Goal: Task Accomplishment & Management: Complete application form

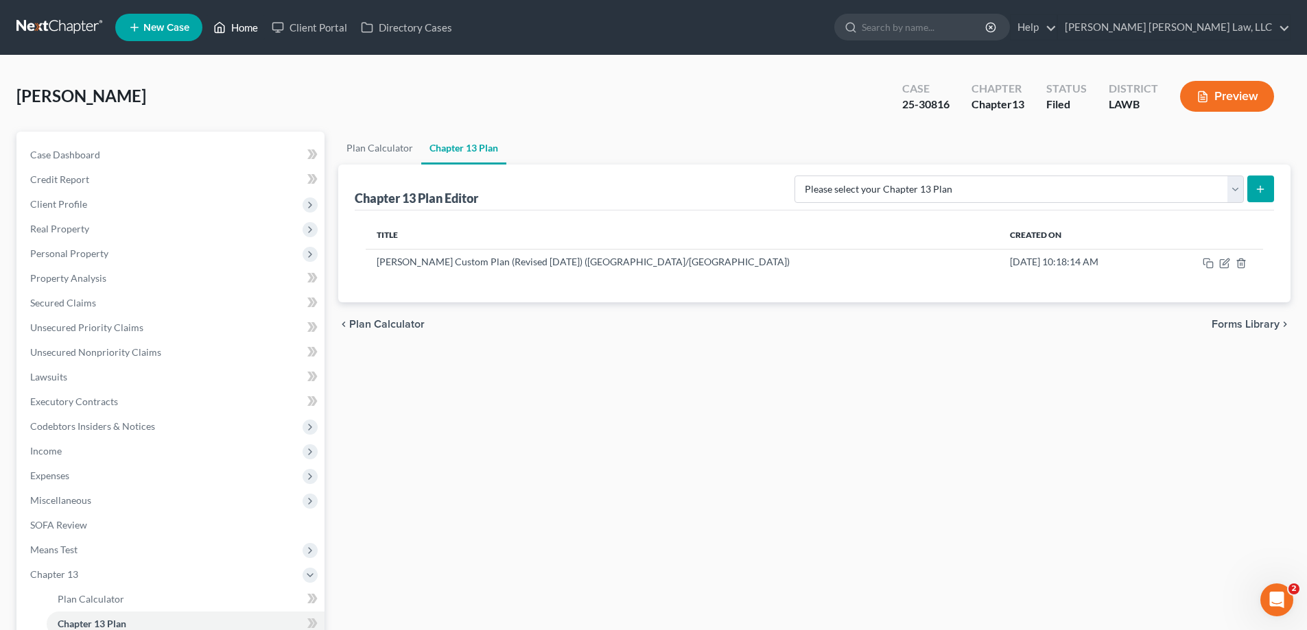
click at [235, 34] on link "Home" at bounding box center [236, 27] width 58 height 25
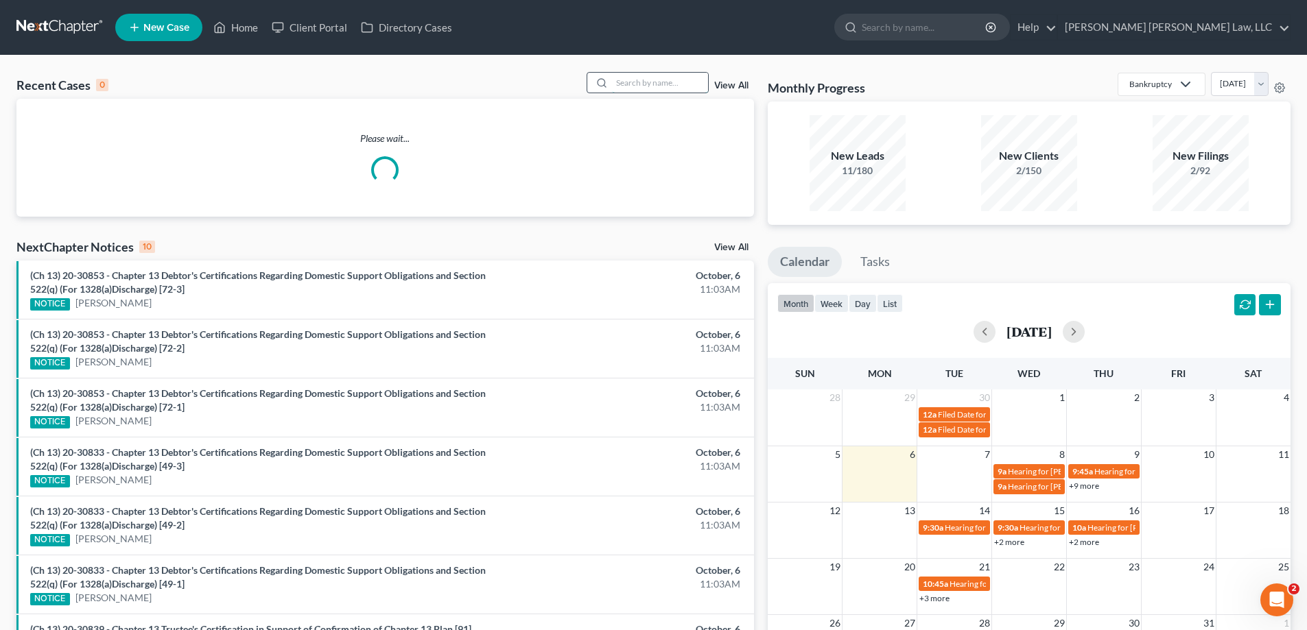
click at [626, 85] on input "search" at bounding box center [660, 83] width 96 height 20
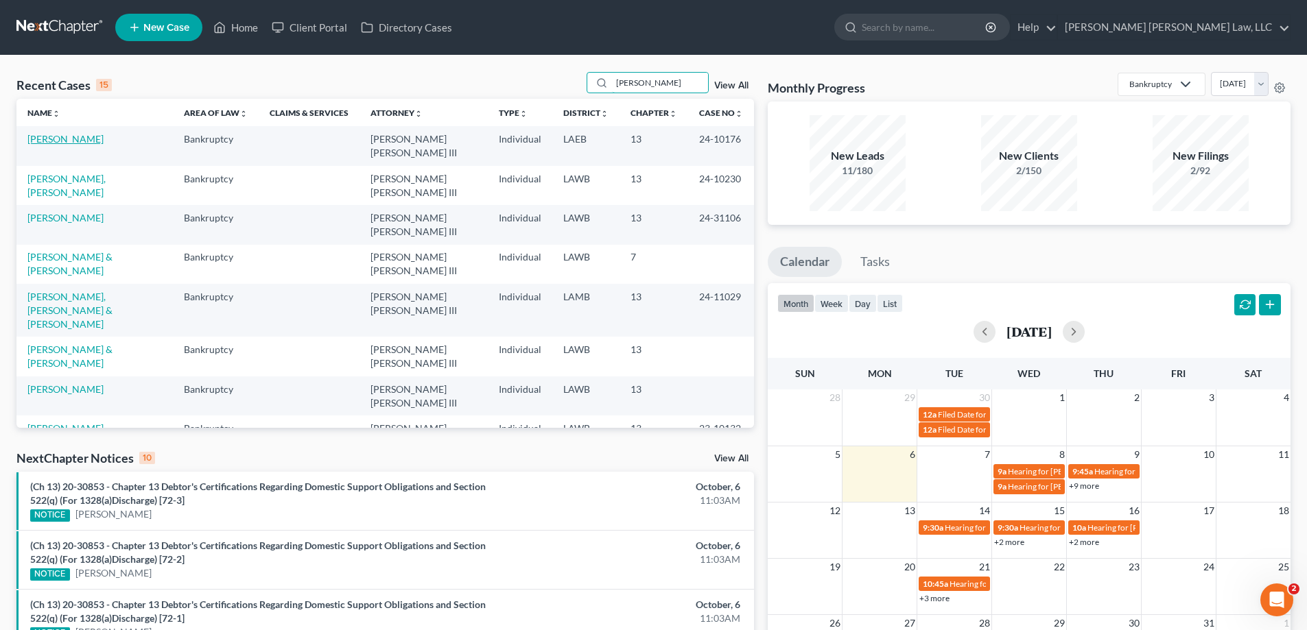
type input "[PERSON_NAME]"
click at [70, 136] on link "[PERSON_NAME]" at bounding box center [65, 139] width 76 height 12
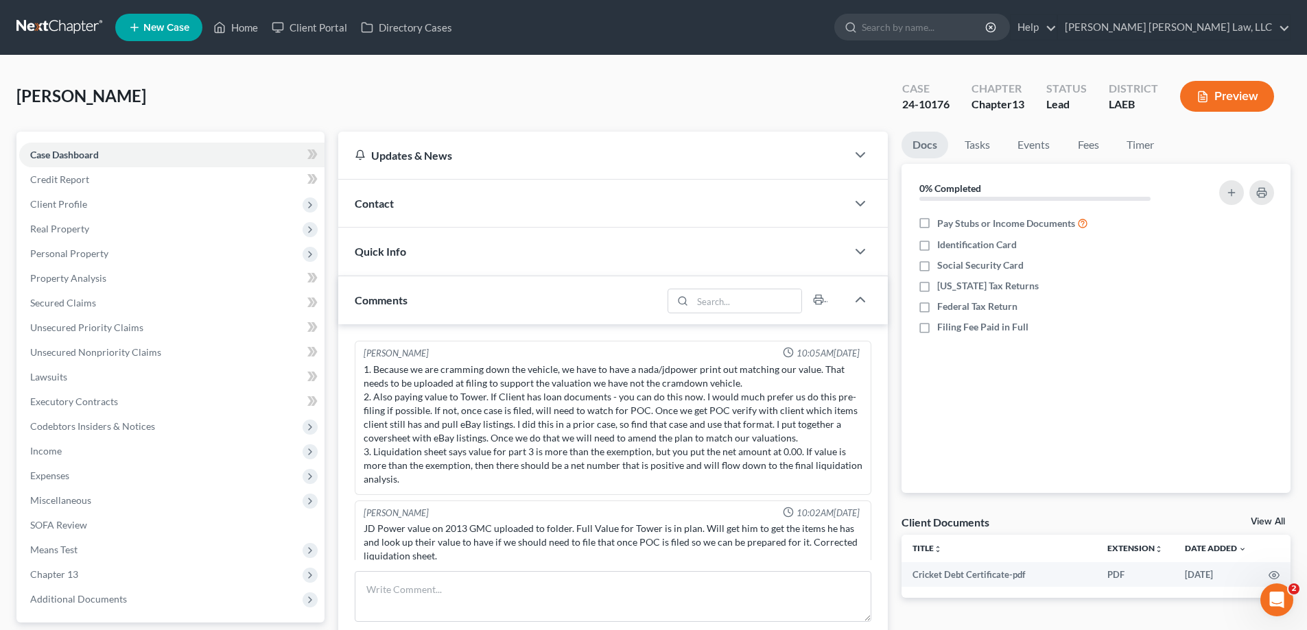
scroll to position [62, 0]
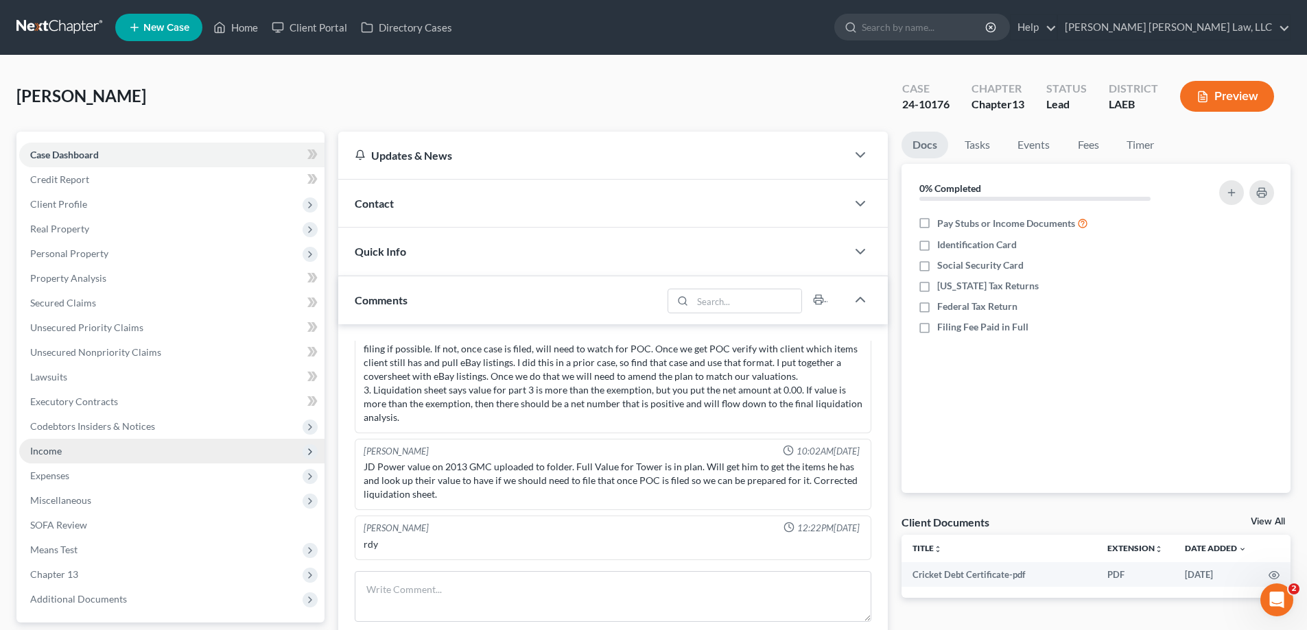
click at [95, 459] on span "Income" at bounding box center [171, 451] width 305 height 25
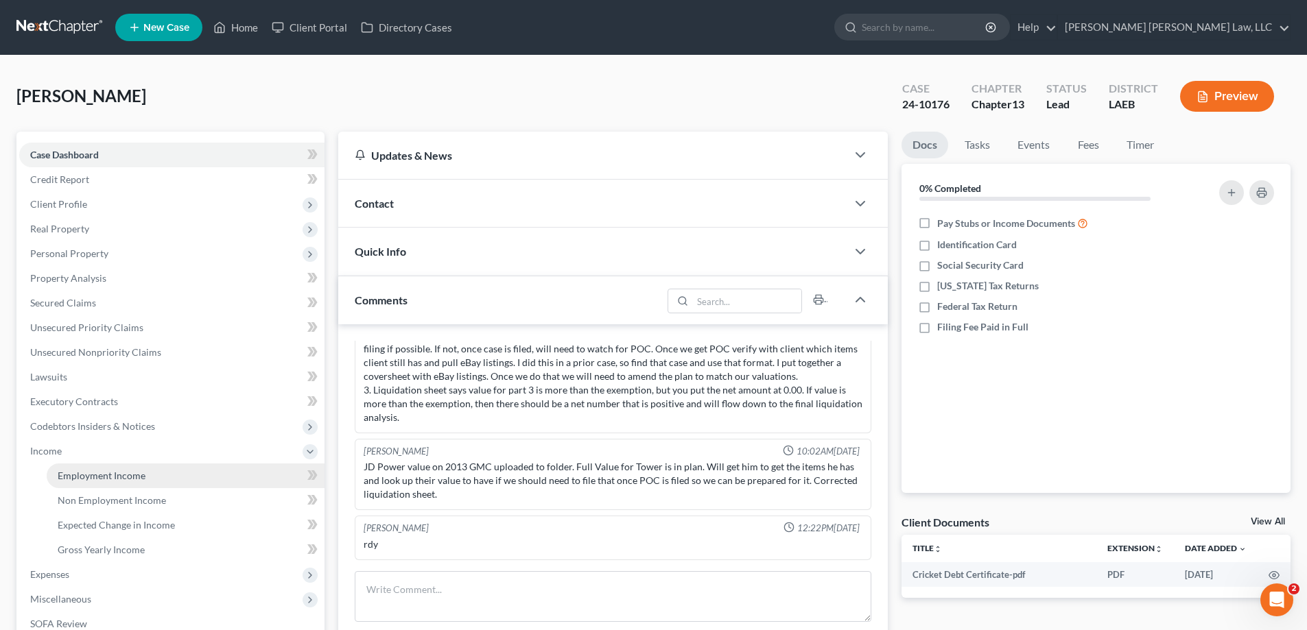
click at [119, 471] on span "Employment Income" at bounding box center [102, 476] width 88 height 12
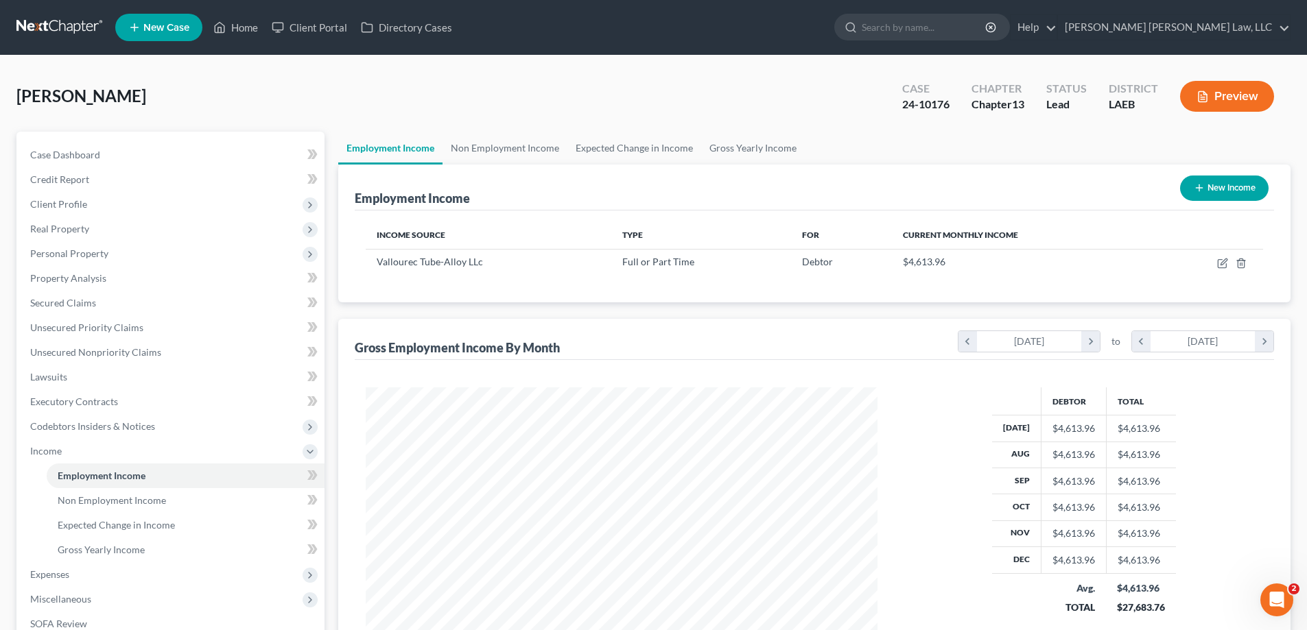
scroll to position [256, 539]
click at [516, 163] on link "Non Employment Income" at bounding box center [505, 148] width 125 height 33
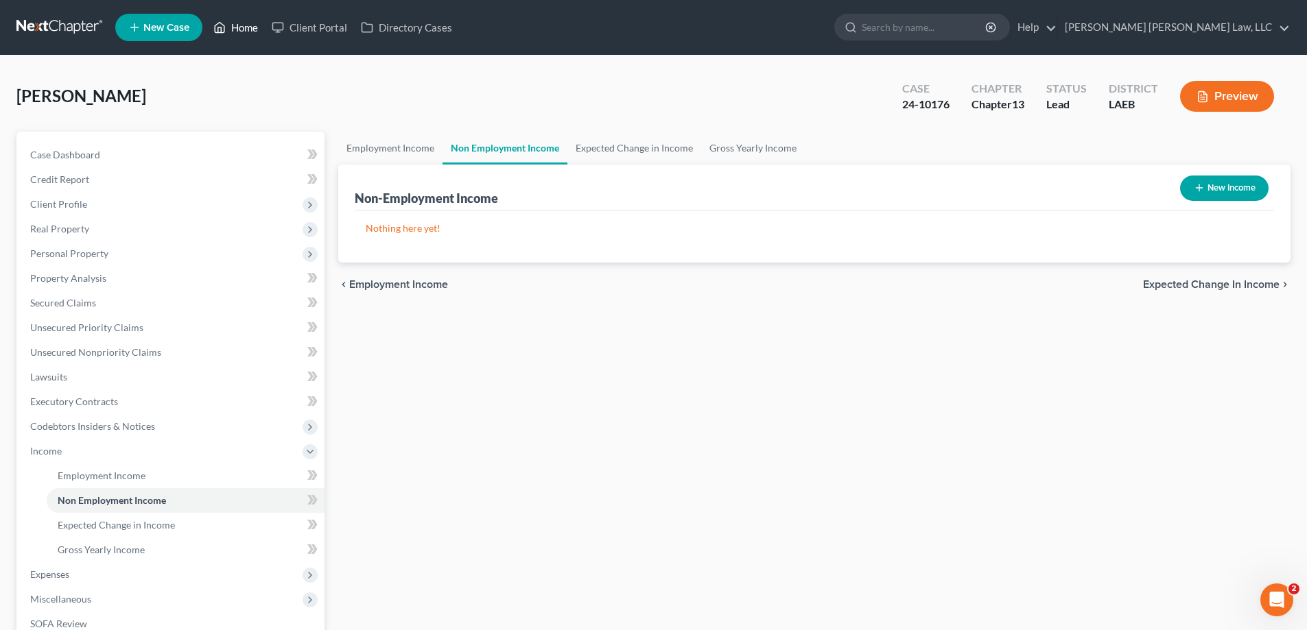
click at [259, 32] on link "Home" at bounding box center [236, 27] width 58 height 25
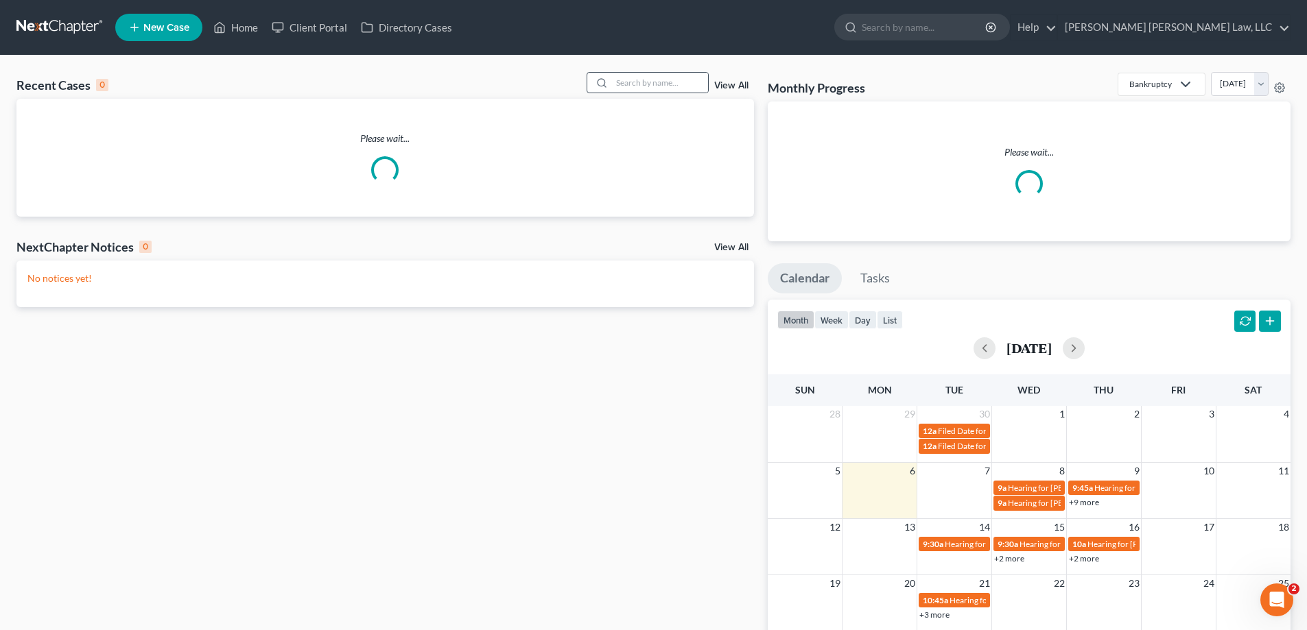
click at [607, 84] on icon at bounding box center [601, 83] width 11 height 11
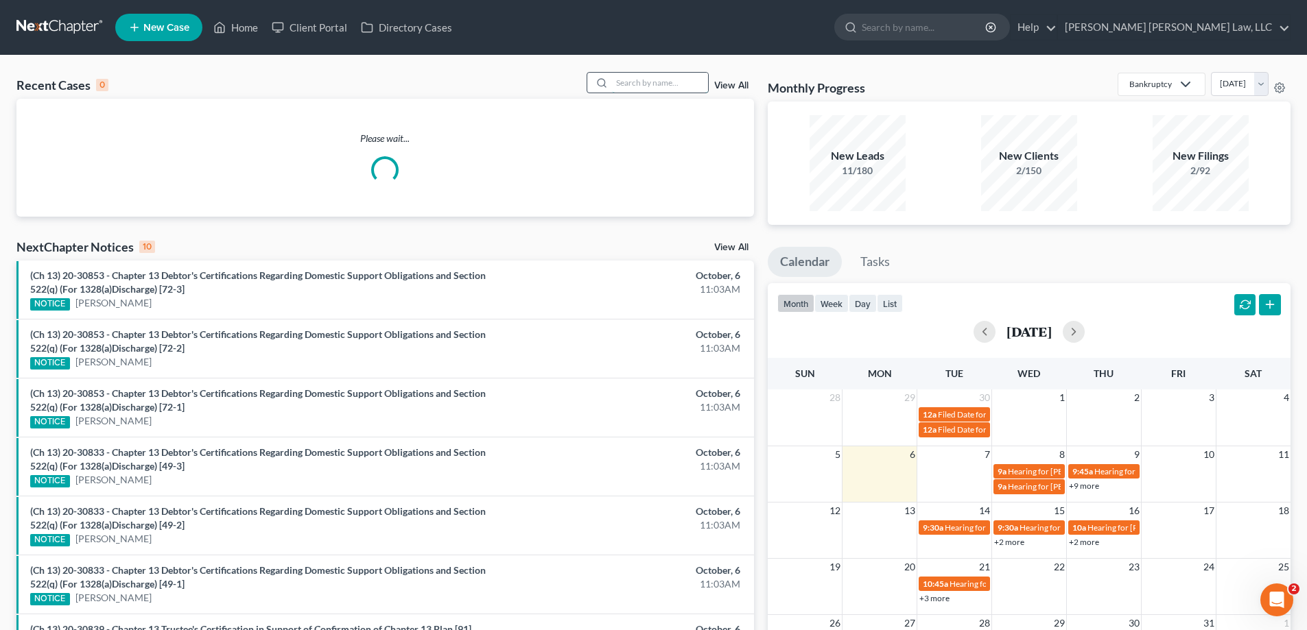
click at [625, 80] on input "search" at bounding box center [660, 83] width 96 height 20
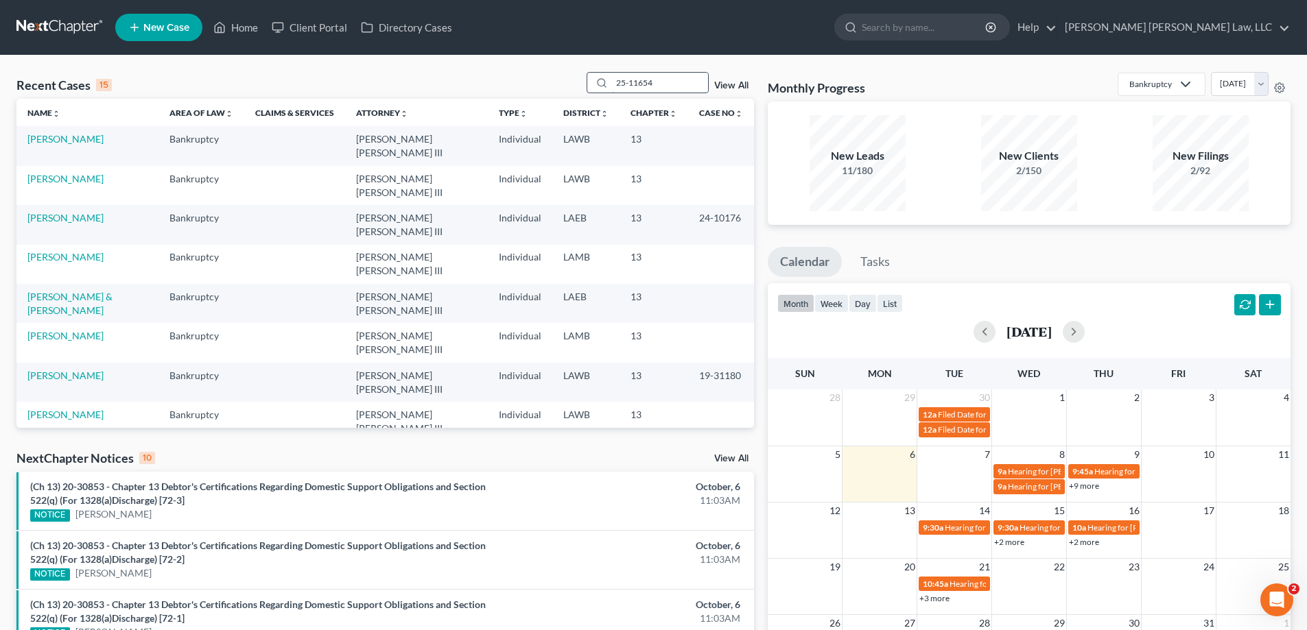
type input "25-11654"
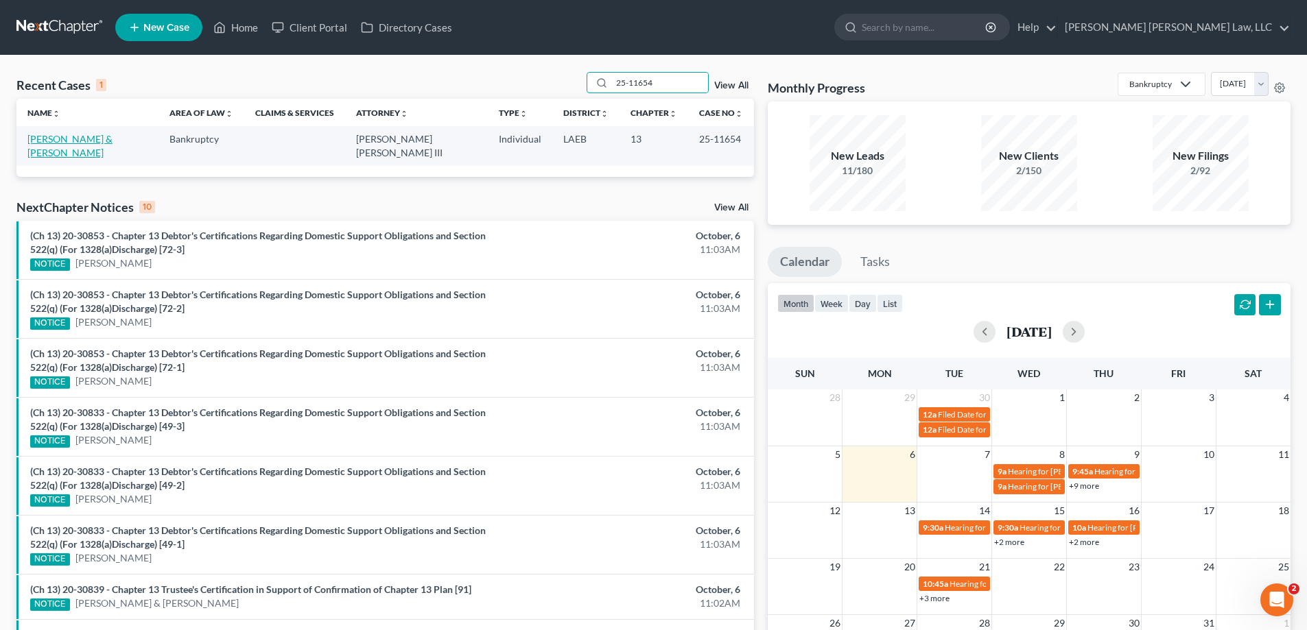
click at [34, 144] on link "[PERSON_NAME] & [PERSON_NAME]" at bounding box center [69, 145] width 85 height 25
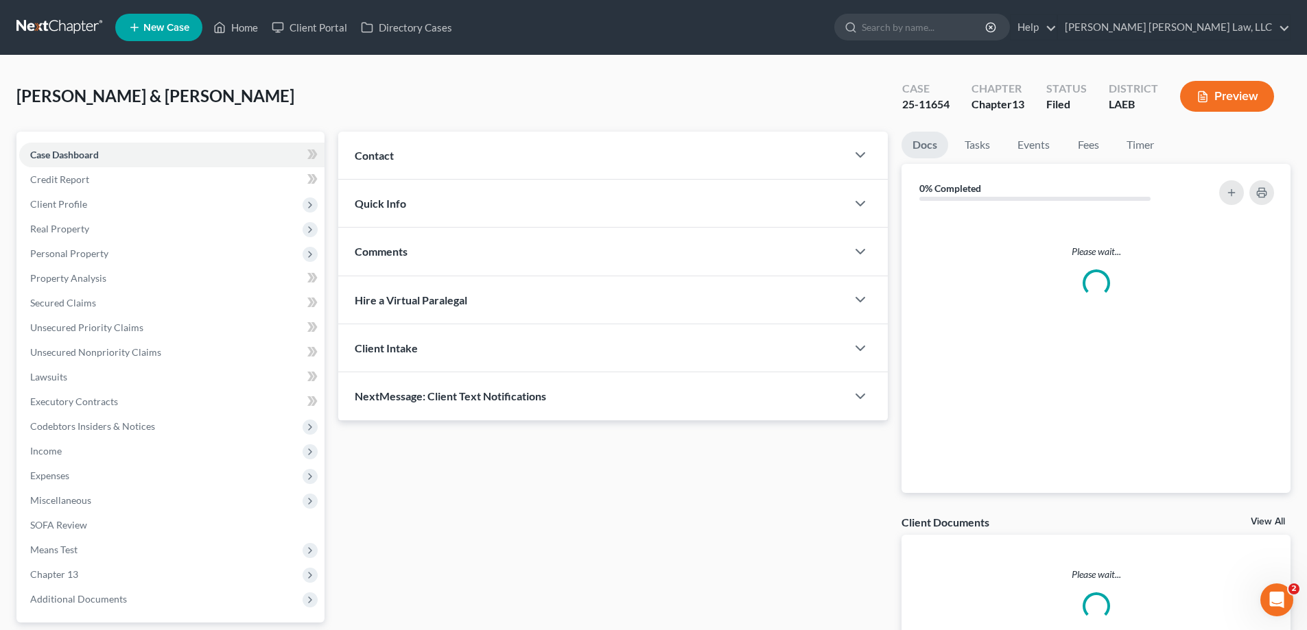
scroll to position [123, 0]
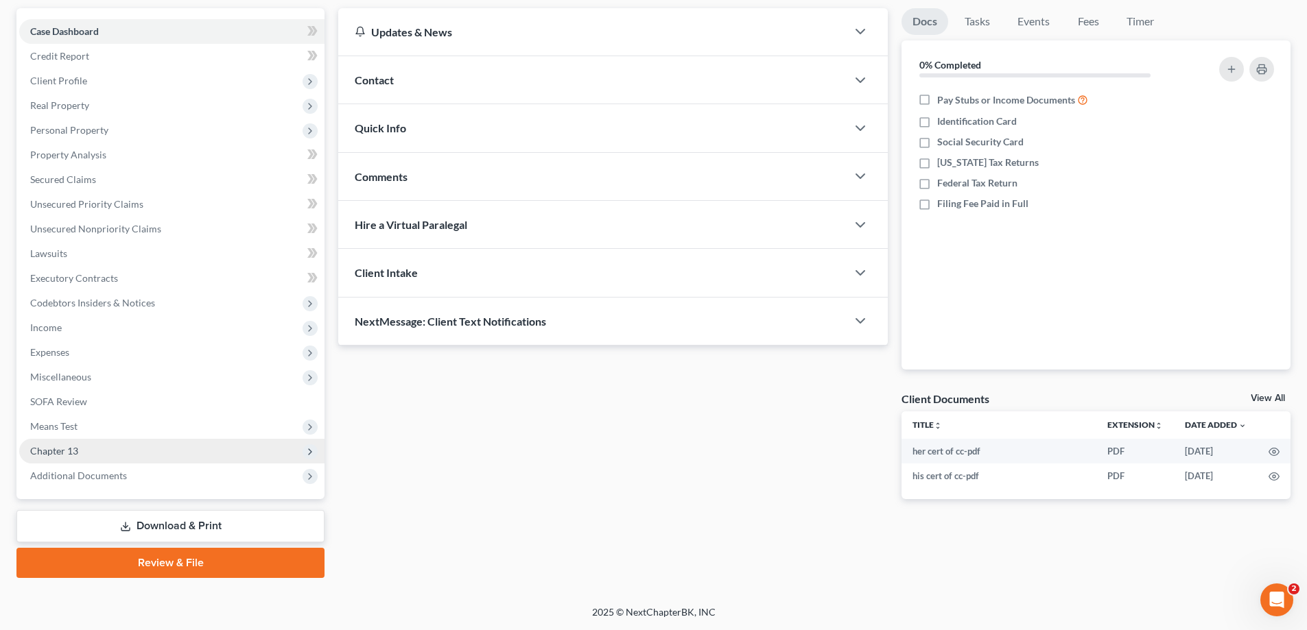
click at [53, 450] on span "Chapter 13" at bounding box center [54, 451] width 48 height 12
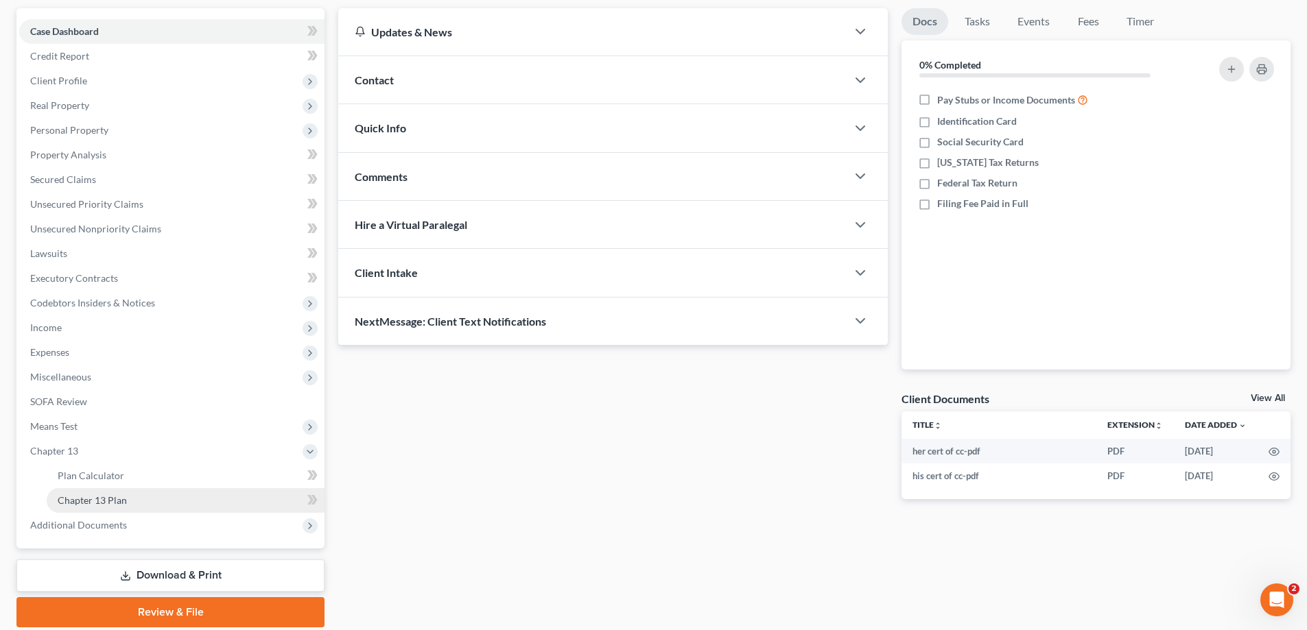
click at [86, 499] on span "Chapter 13 Plan" at bounding box center [92, 501] width 69 height 12
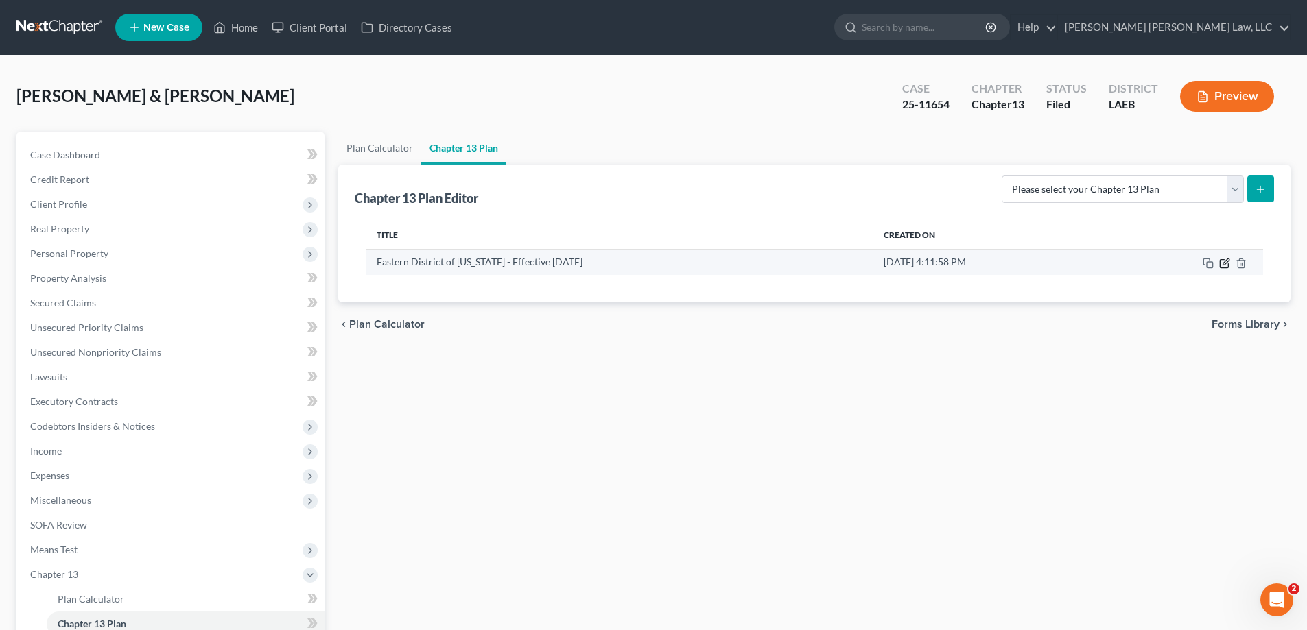
click at [1225, 266] on icon "button" at bounding box center [1224, 263] width 11 height 11
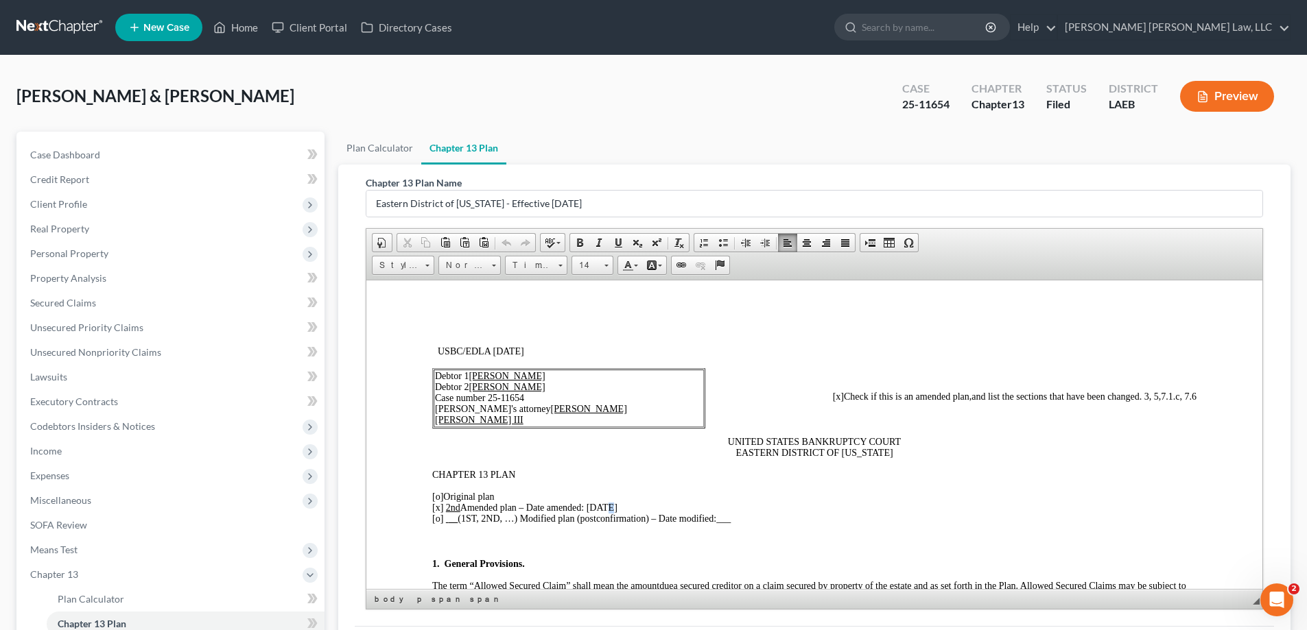
click at [603, 508] on span "[x] 2nd Amended plan – Date amended: [DATE]" at bounding box center [524, 507] width 185 height 10
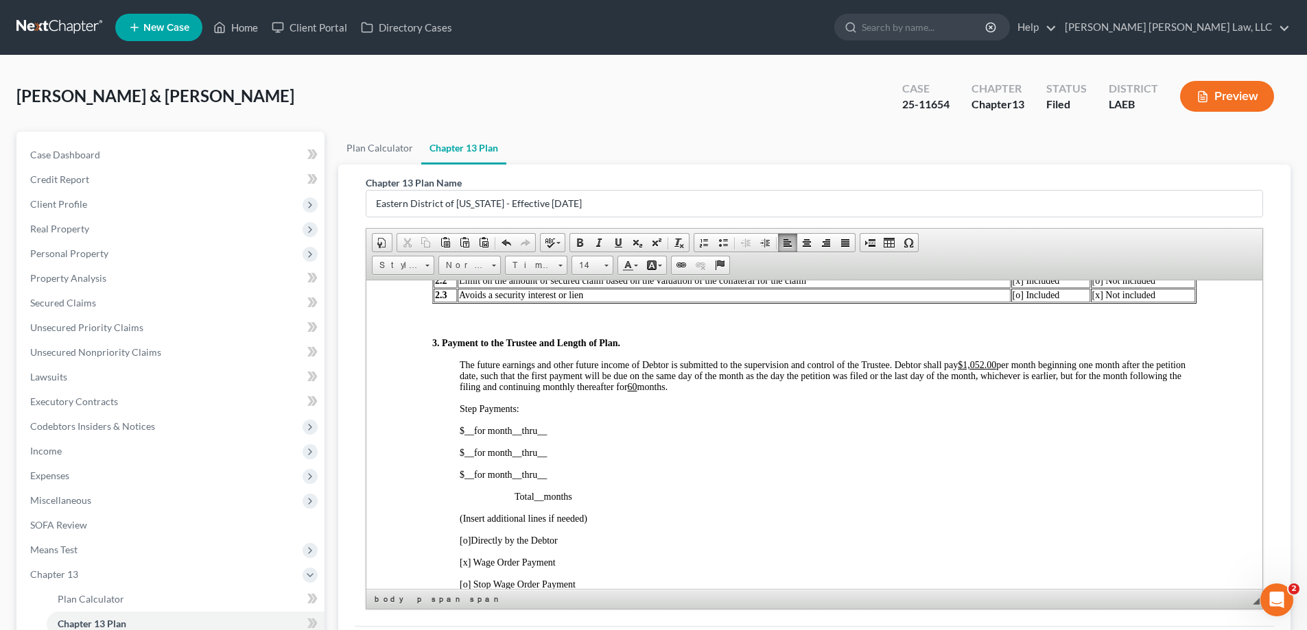
scroll to position [755, 0]
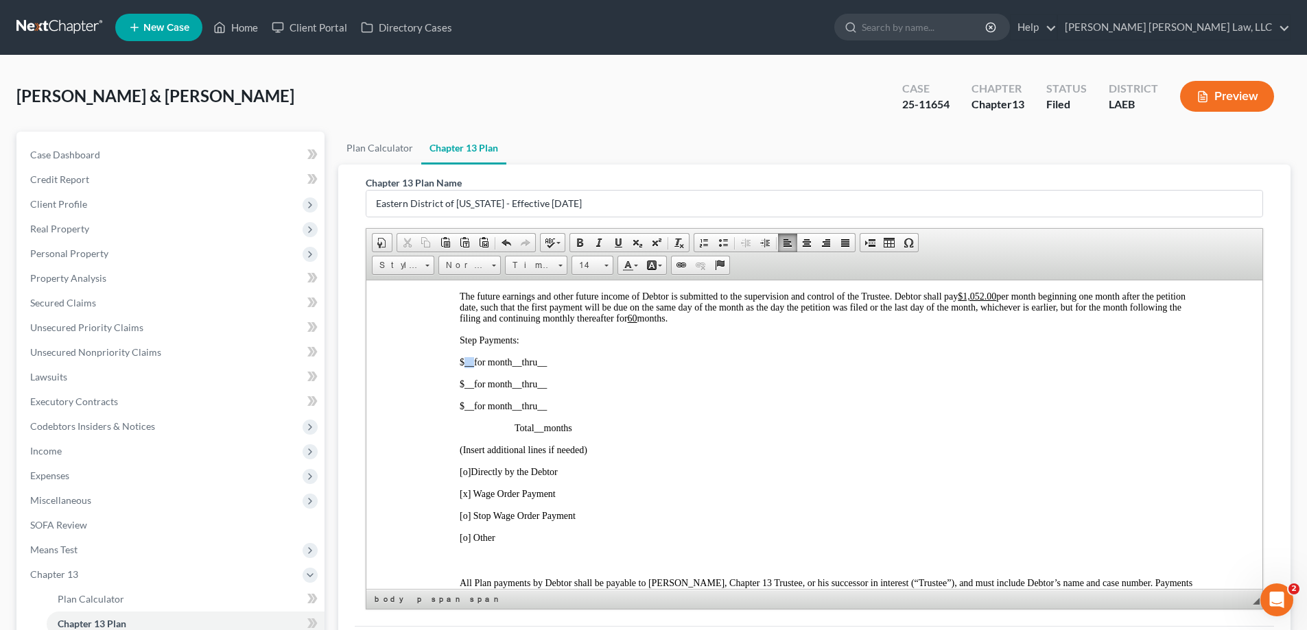
drag, startPoint x: 464, startPoint y: 361, endPoint x: 473, endPoint y: 362, distance: 9.6
click at [473, 362] on span "$ __ for month __ thru __" at bounding box center [503, 362] width 87 height 10
click at [463, 362] on span "$ ,052.00 for month __ thru __" at bounding box center [513, 362] width 106 height 10
click at [546, 364] on span "__" at bounding box center [541, 362] width 10 height 10
click at [566, 365] on span "__" at bounding box center [561, 362] width 10 height 10
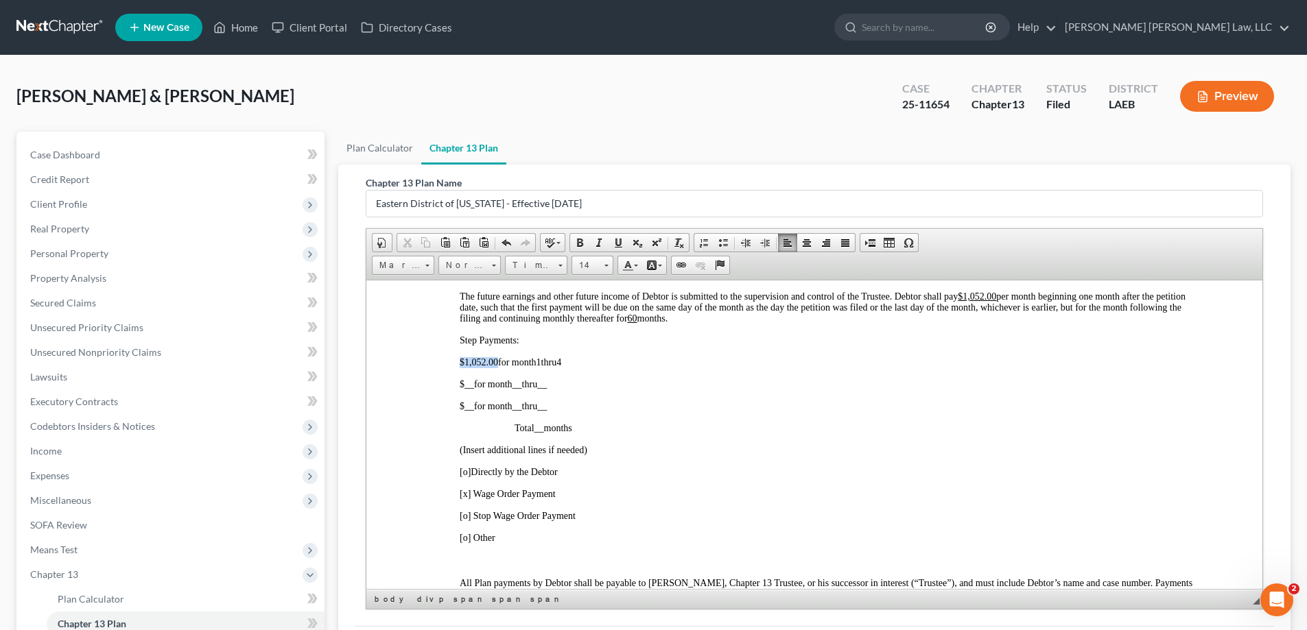
drag, startPoint x: 459, startPoint y: 360, endPoint x: 497, endPoint y: 359, distance: 38.4
click at [497, 359] on span "$1 ,052.00 for month 1 thru 4" at bounding box center [511, 362] width 102 height 10
click at [619, 239] on span at bounding box center [618, 242] width 11 height 11
click at [546, 362] on span "$1 ,052.00 for month 1 thru 4" at bounding box center [511, 362] width 102 height 10
drag, startPoint x: 619, startPoint y: 242, endPoint x: 222, endPoint y: 13, distance: 458.0
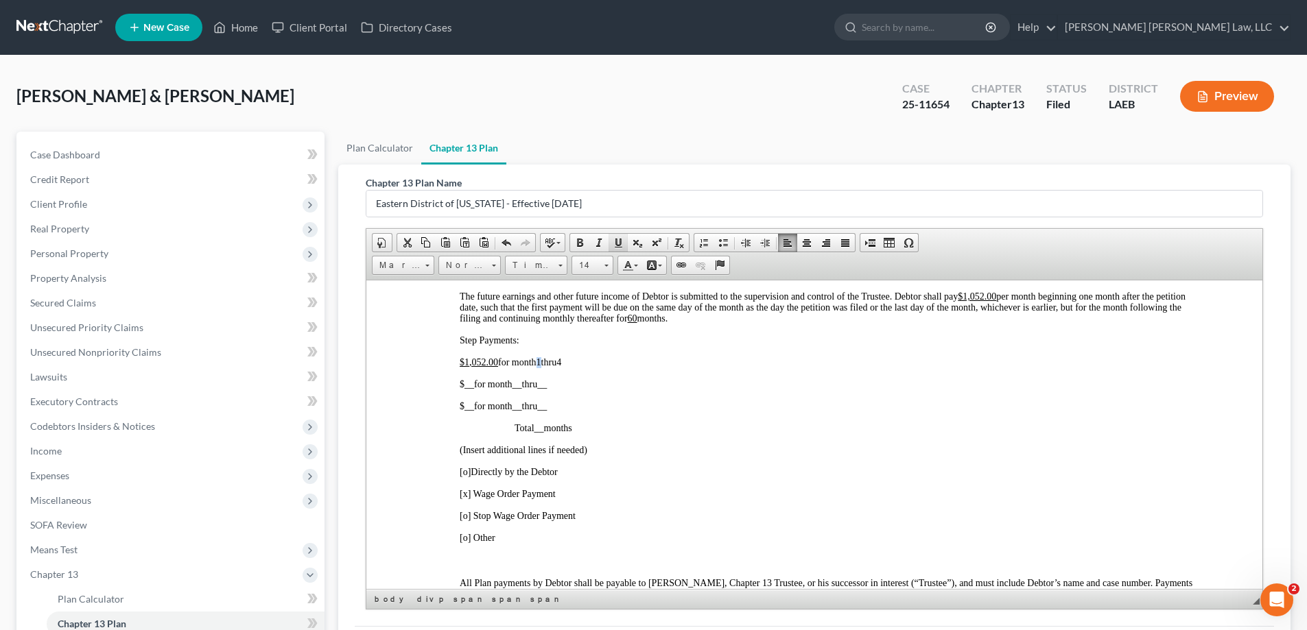
click at [619, 242] on span at bounding box center [618, 242] width 11 height 11
click at [572, 364] on p "$1 ,052.00 for month 1 thru 4" at bounding box center [828, 362] width 737 height 11
click at [622, 242] on span at bounding box center [618, 242] width 11 height 11
drag, startPoint x: 973, startPoint y: 297, endPoint x: 987, endPoint y: 297, distance: 14.4
click at [987, 297] on u "$1,052.00" at bounding box center [977, 296] width 38 height 10
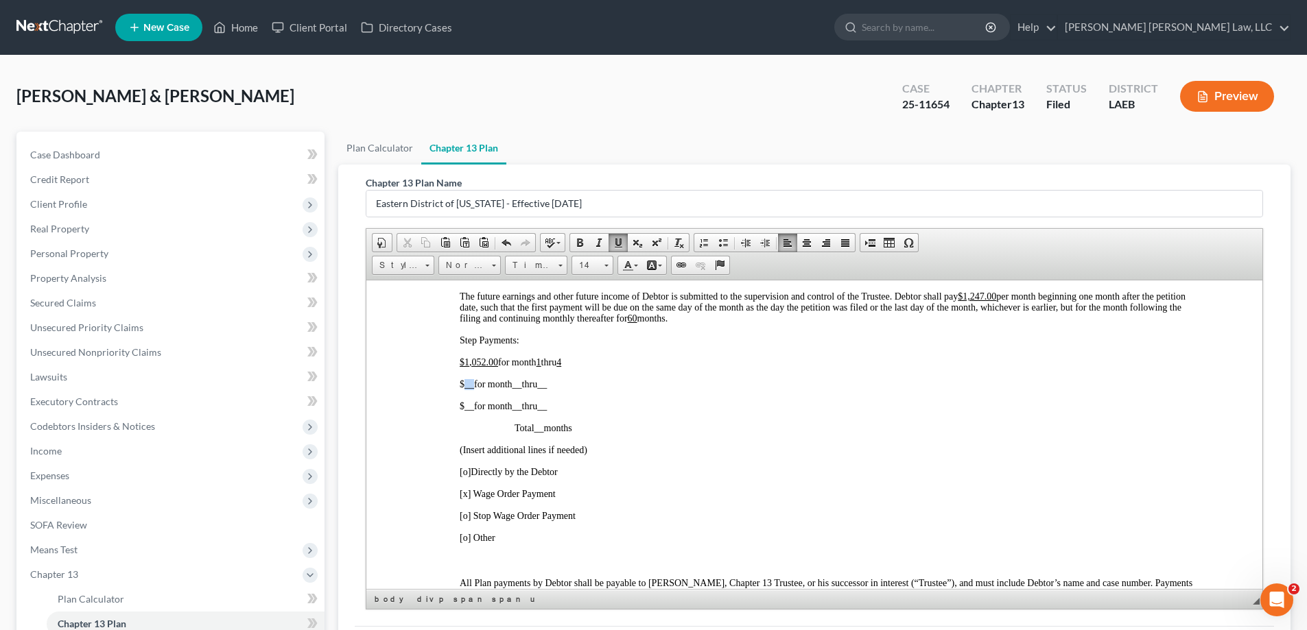
drag, startPoint x: 464, startPoint y: 382, endPoint x: 473, endPoint y: 385, distance: 8.7
click at [473, 385] on span "__" at bounding box center [469, 384] width 10 height 10
click at [480, 382] on span "1,24.00" at bounding box center [478, 384] width 29 height 10
drag, startPoint x: 542, startPoint y: 385, endPoint x: 550, endPoint y: 385, distance: 8.2
click at [550, 385] on p "$ 1,247.00 for month __ thru __" at bounding box center [828, 384] width 737 height 11
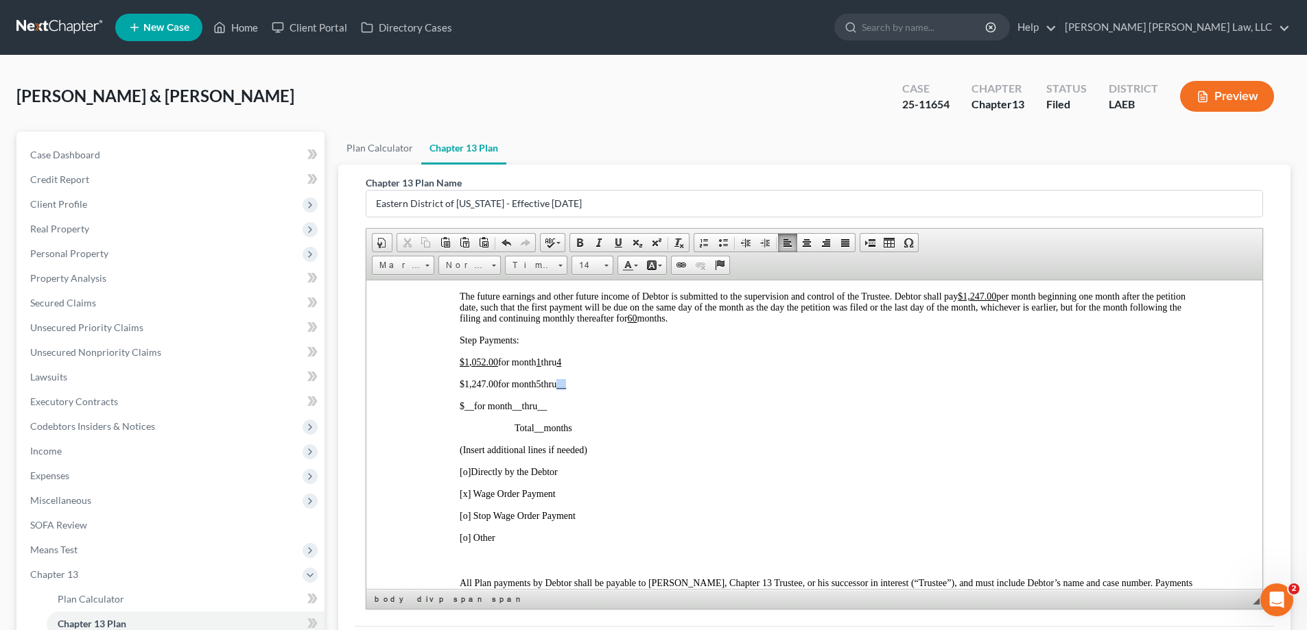
drag, startPoint x: 566, startPoint y: 386, endPoint x: 576, endPoint y: 387, distance: 10.4
click at [576, 387] on p "$ 1,247.00 for month 5 thru __" at bounding box center [828, 384] width 737 height 11
drag, startPoint x: 459, startPoint y: 384, endPoint x: 499, endPoint y: 384, distance: 39.8
click at [499, 384] on span "$ 1,247.00 for month 5" at bounding box center [501, 384] width 82 height 10
drag, startPoint x: 614, startPoint y: 241, endPoint x: 219, endPoint y: 18, distance: 454.1
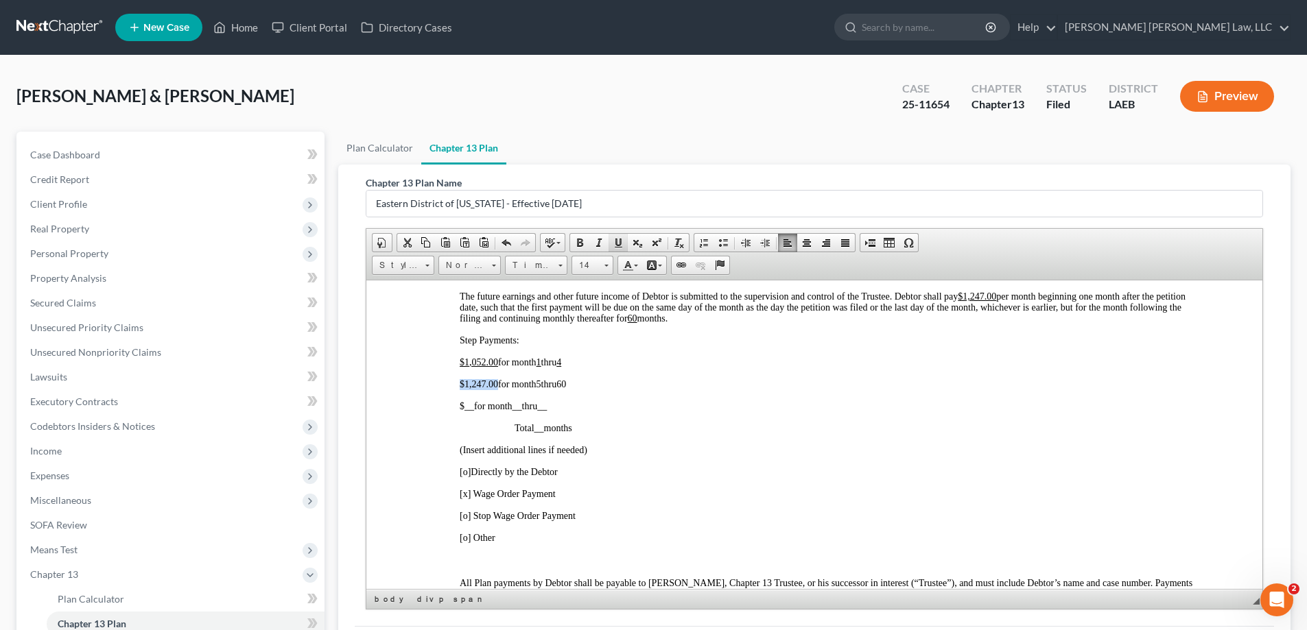
click at [614, 241] on span at bounding box center [618, 242] width 11 height 11
click at [541, 385] on span "5" at bounding box center [538, 384] width 5 height 10
drag, startPoint x: 617, startPoint y: 241, endPoint x: 218, endPoint y: 89, distance: 426.7
click at [617, 241] on span at bounding box center [618, 242] width 11 height 11
drag, startPoint x: 566, startPoint y: 381, endPoint x: 575, endPoint y: 383, distance: 9.0
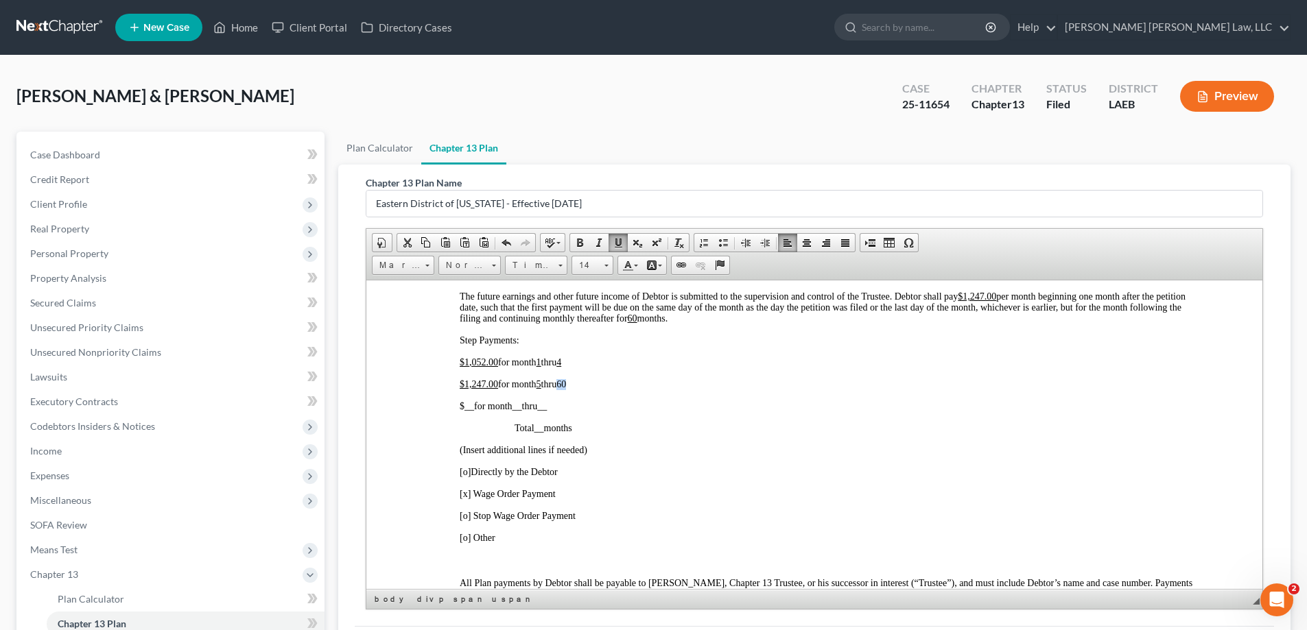
click at [566, 383] on span "60" at bounding box center [561, 384] width 10 height 10
drag, startPoint x: 618, startPoint y: 241, endPoint x: 305, endPoint y: 168, distance: 321.8
click at [618, 241] on span at bounding box center [618, 242] width 11 height 11
click at [674, 459] on div "3. Payment to the Trustee and Length of Plan. The future earnings and other fut…" at bounding box center [814, 640] width 764 height 743
drag, startPoint x: 537, startPoint y: 428, endPoint x: 546, endPoint y: 429, distance: 8.9
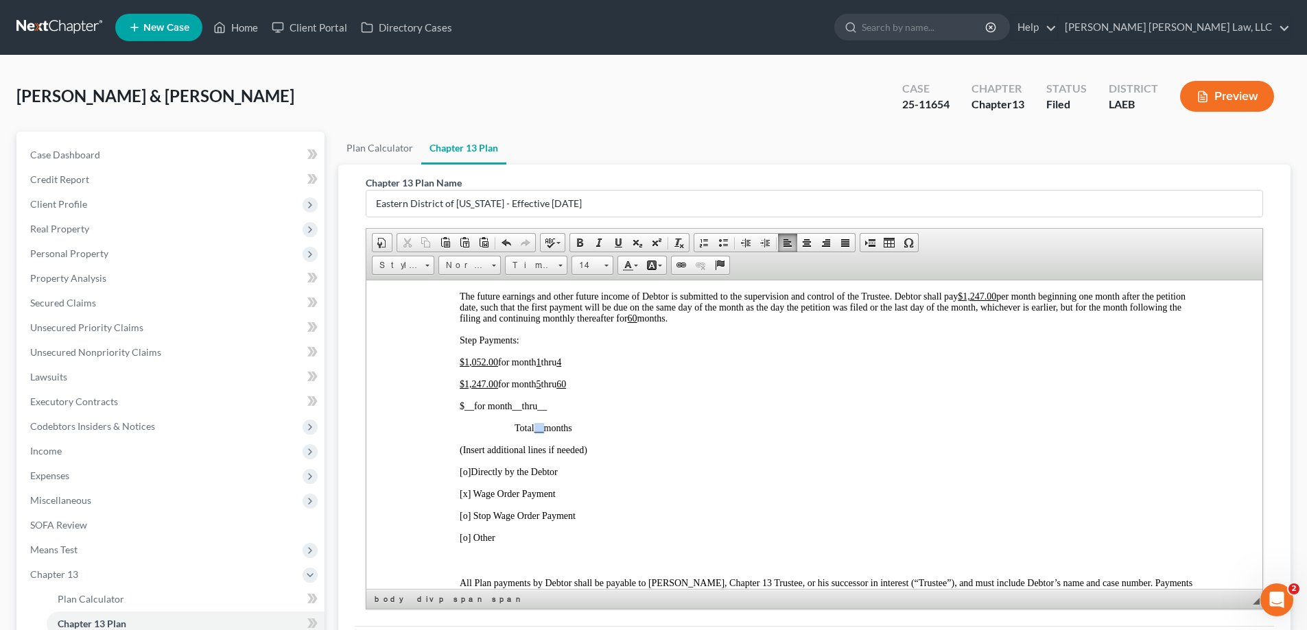
click at [546, 429] on p "Total __ months" at bounding box center [856, 428] width 682 height 11
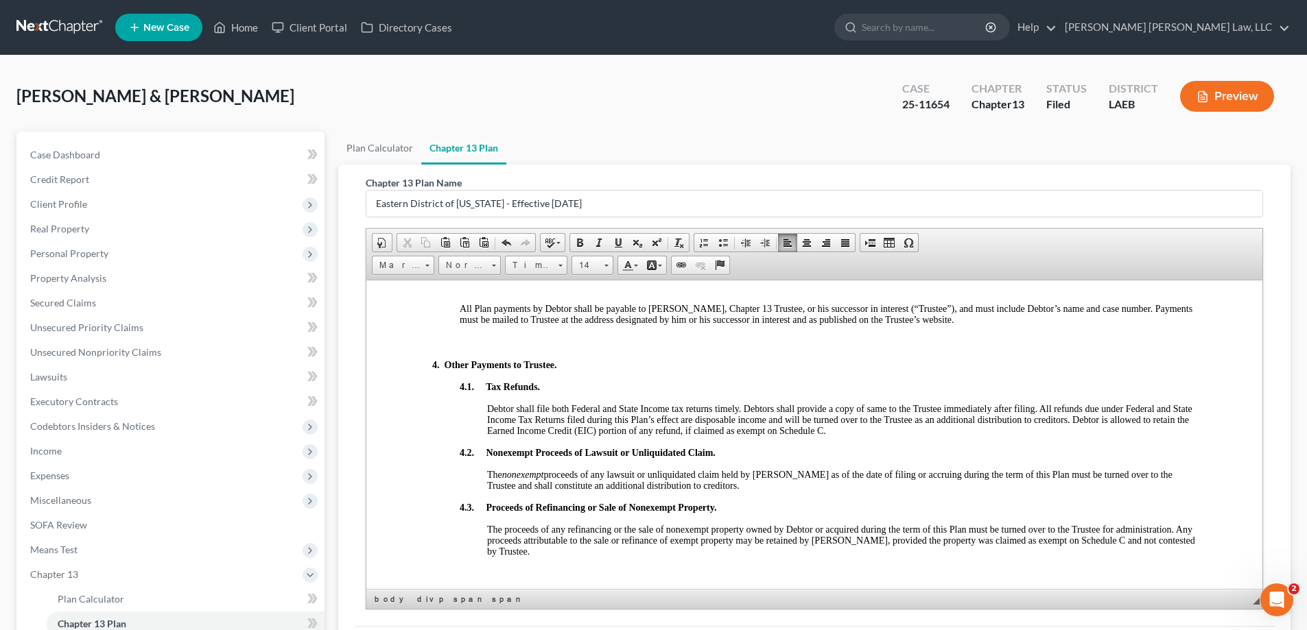
scroll to position [1303, 0]
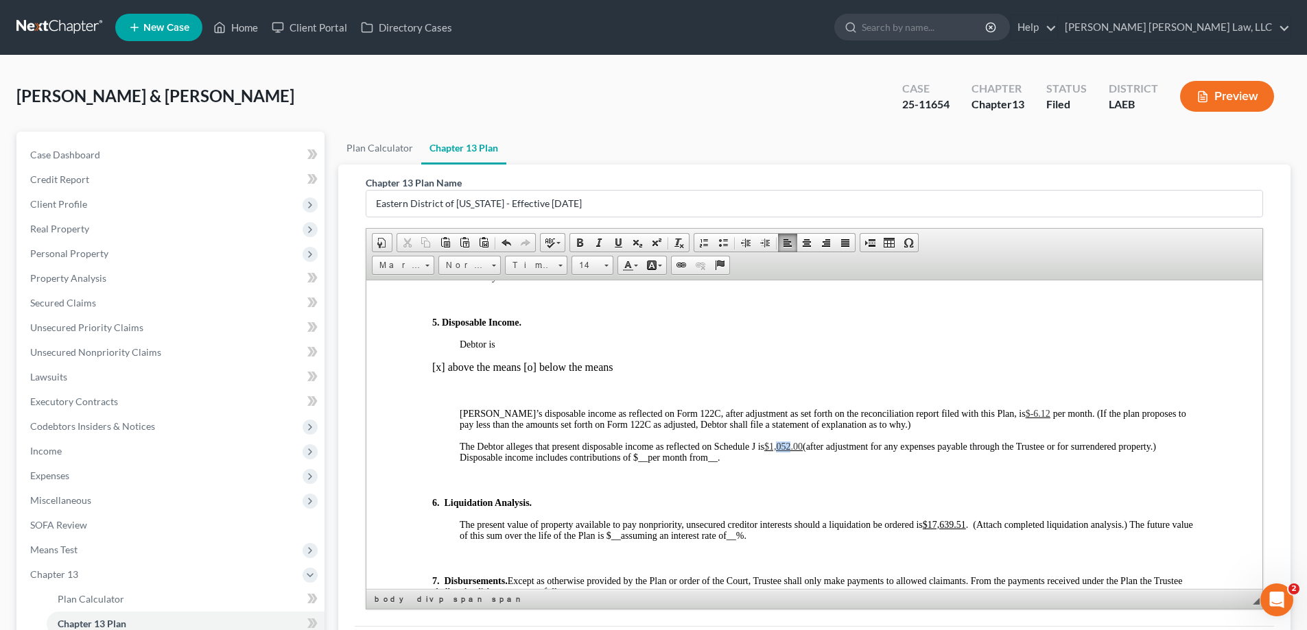
drag, startPoint x: 778, startPoint y: 444, endPoint x: 793, endPoint y: 447, distance: 15.3
click at [793, 447] on span "$1,052.00" at bounding box center [783, 446] width 38 height 10
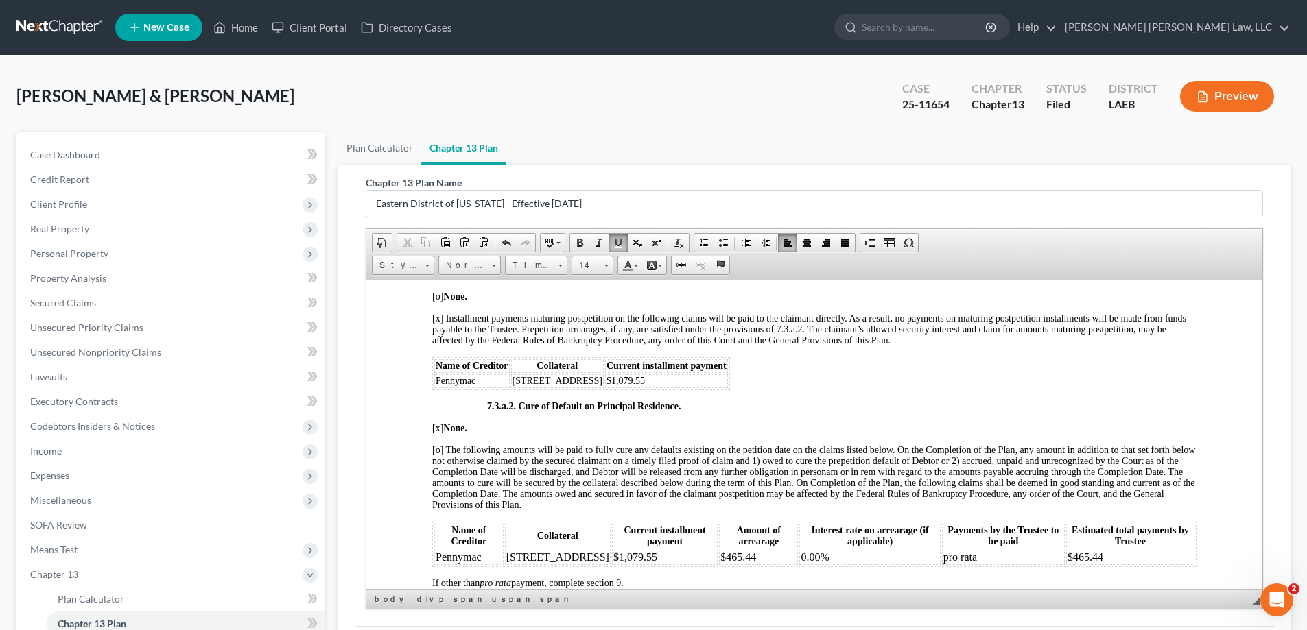
scroll to position [3087, 0]
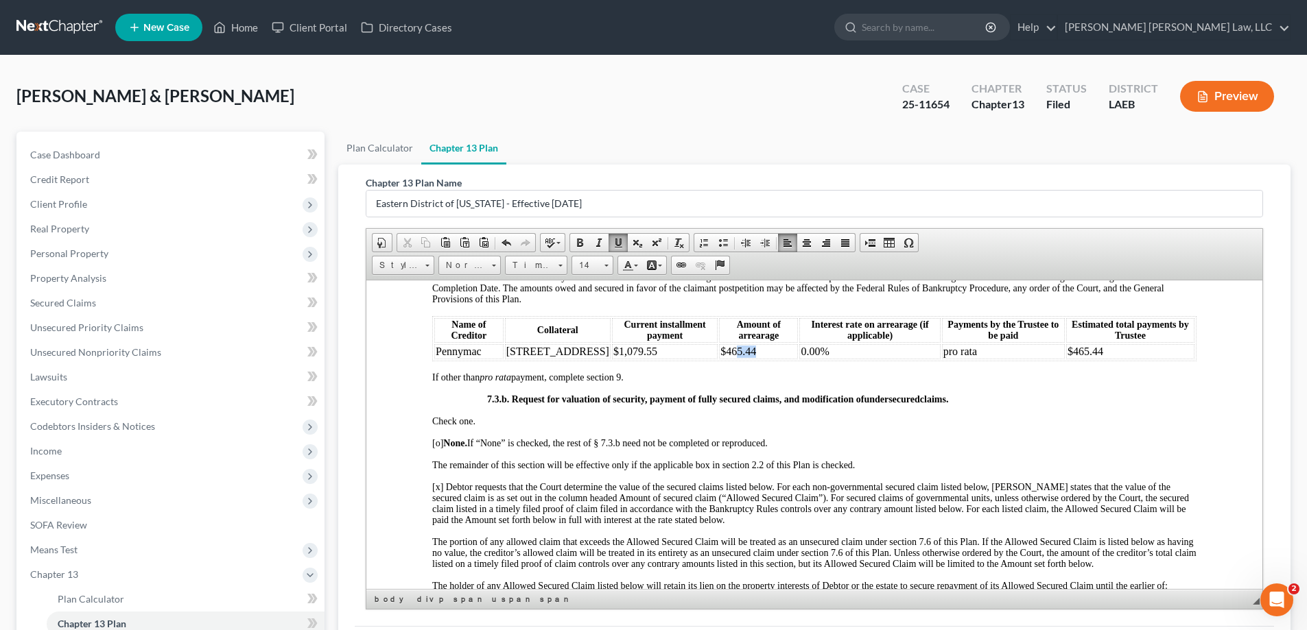
drag, startPoint x: 712, startPoint y: 366, endPoint x: 742, endPoint y: 365, distance: 30.2
click at [742, 359] on td "$465.44" at bounding box center [758, 351] width 79 height 15
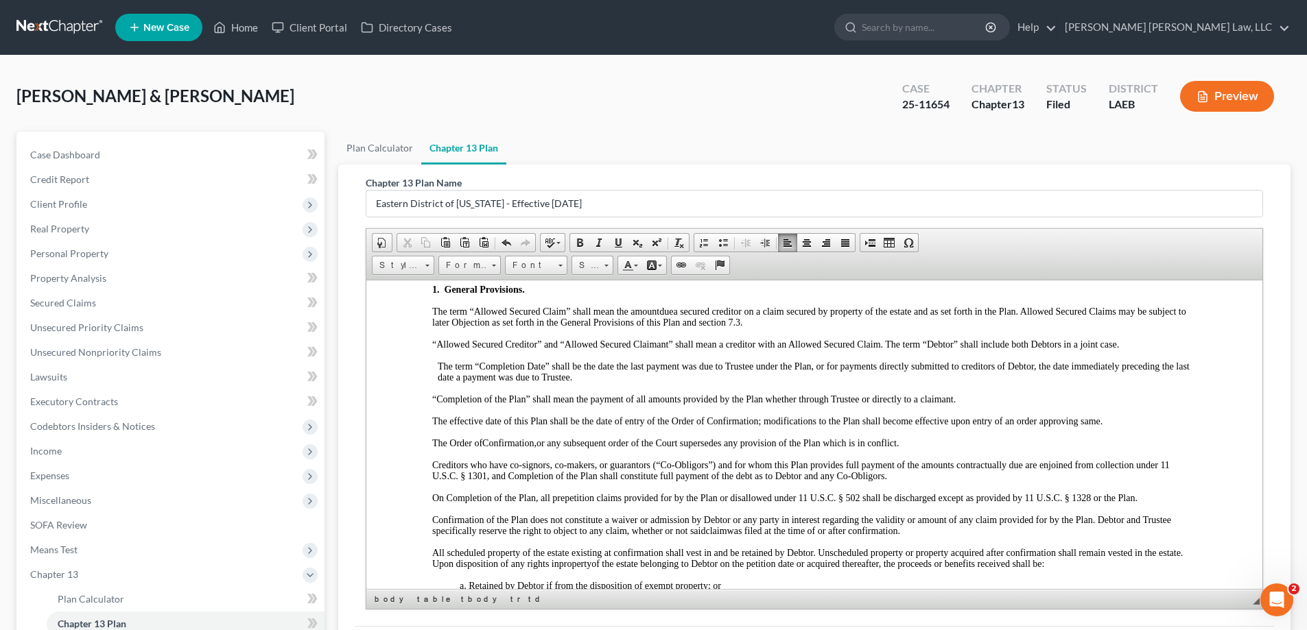
scroll to position [0, 0]
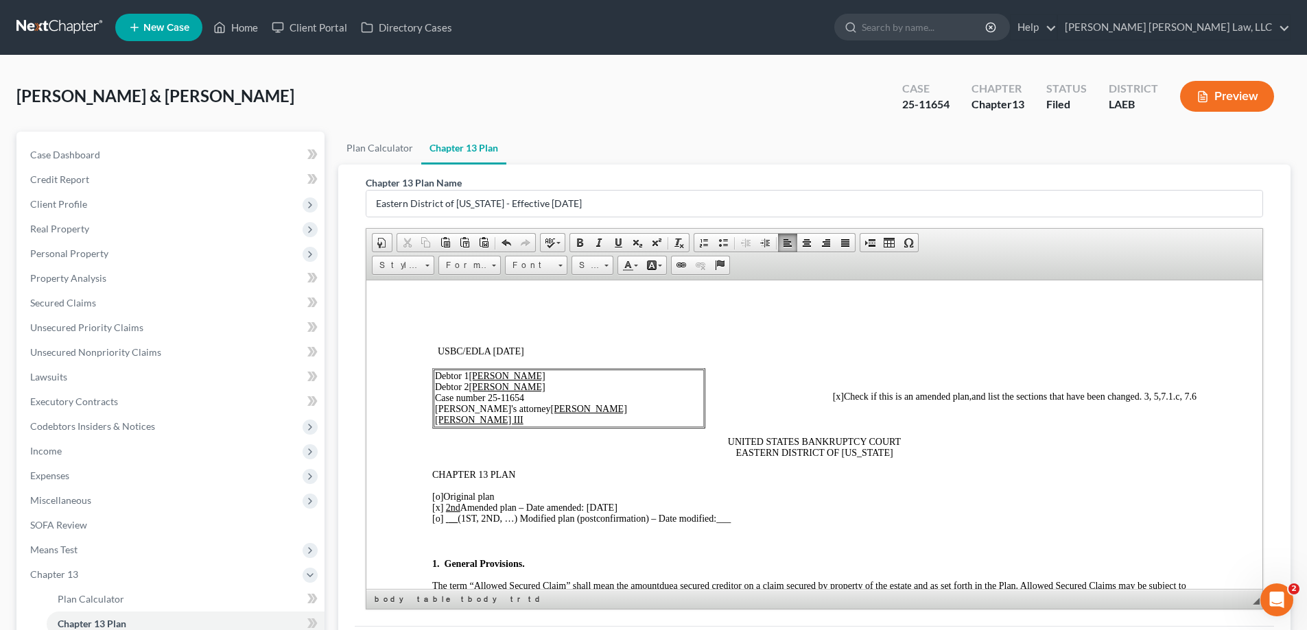
click at [1172, 396] on span "7.1.c, 7.6" at bounding box center [1179, 396] width 36 height 10
click at [1140, 396] on span "7.1.c, 7.3.a.2, 7.6" at bounding box center [1164, 396] width 66 height 10
click at [1171, 396] on span "7.1.c, 7.3.a.1., 7.3.a.2, 7.6" at bounding box center [1148, 396] width 97 height 10
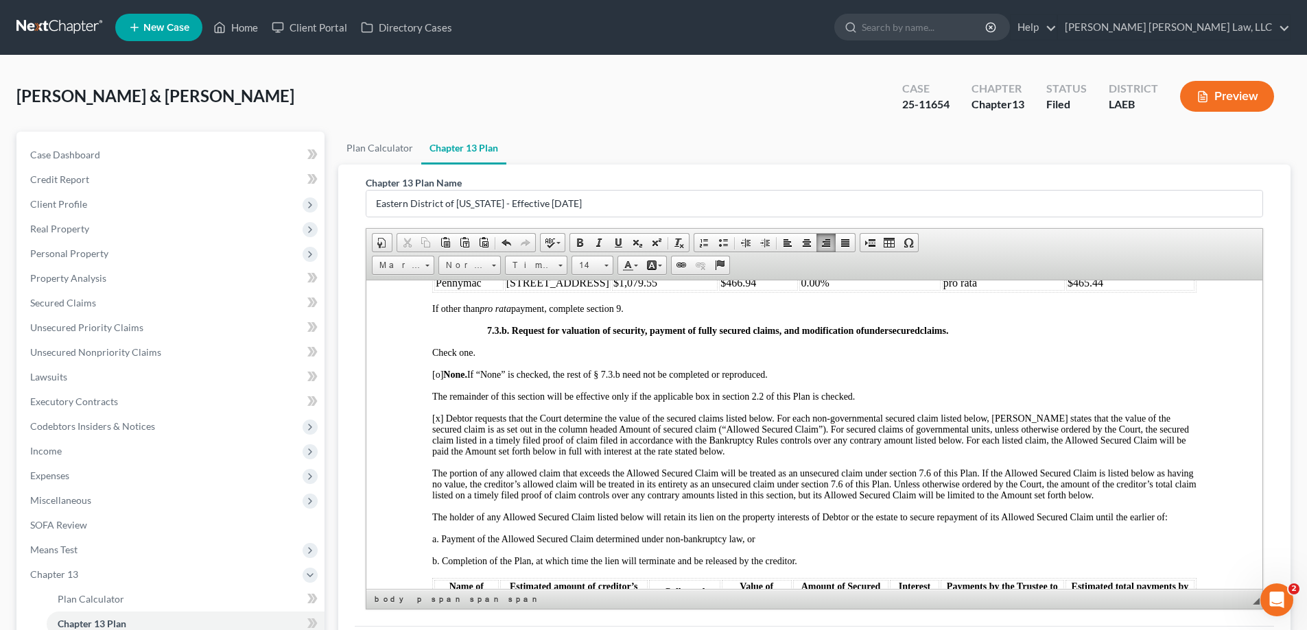
scroll to position [3019, 0]
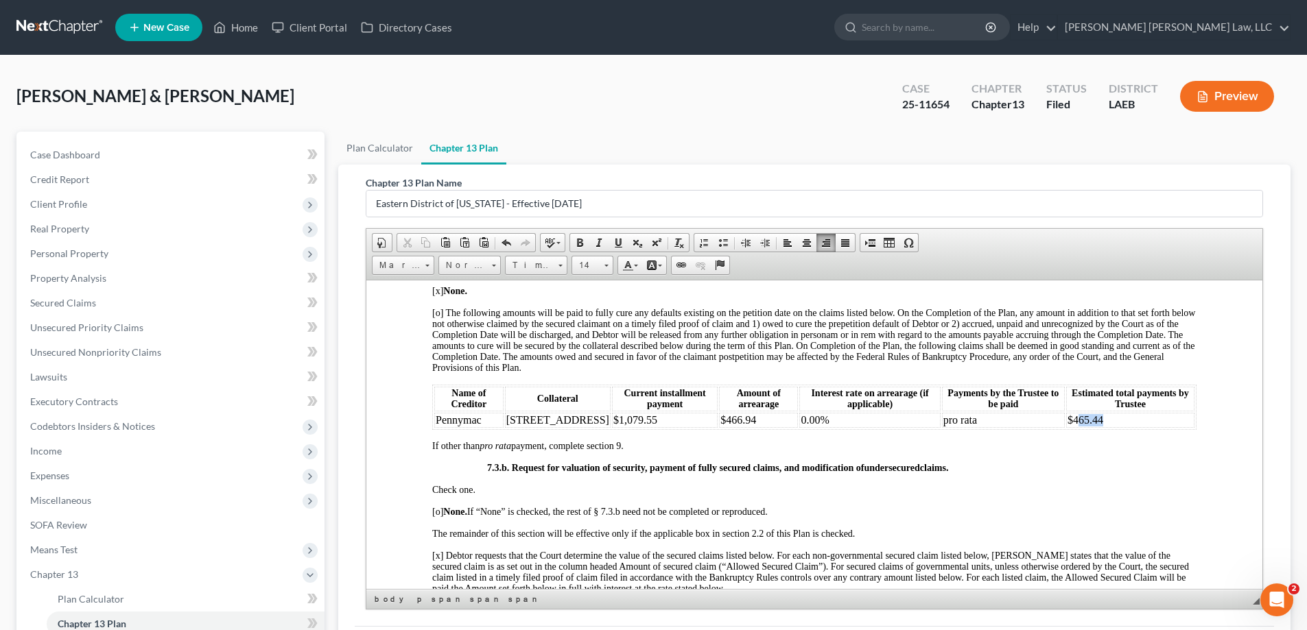
drag, startPoint x: 1065, startPoint y: 449, endPoint x: 1093, endPoint y: 451, distance: 28.2
click at [1093, 427] on td "$465.44" at bounding box center [1130, 419] width 128 height 15
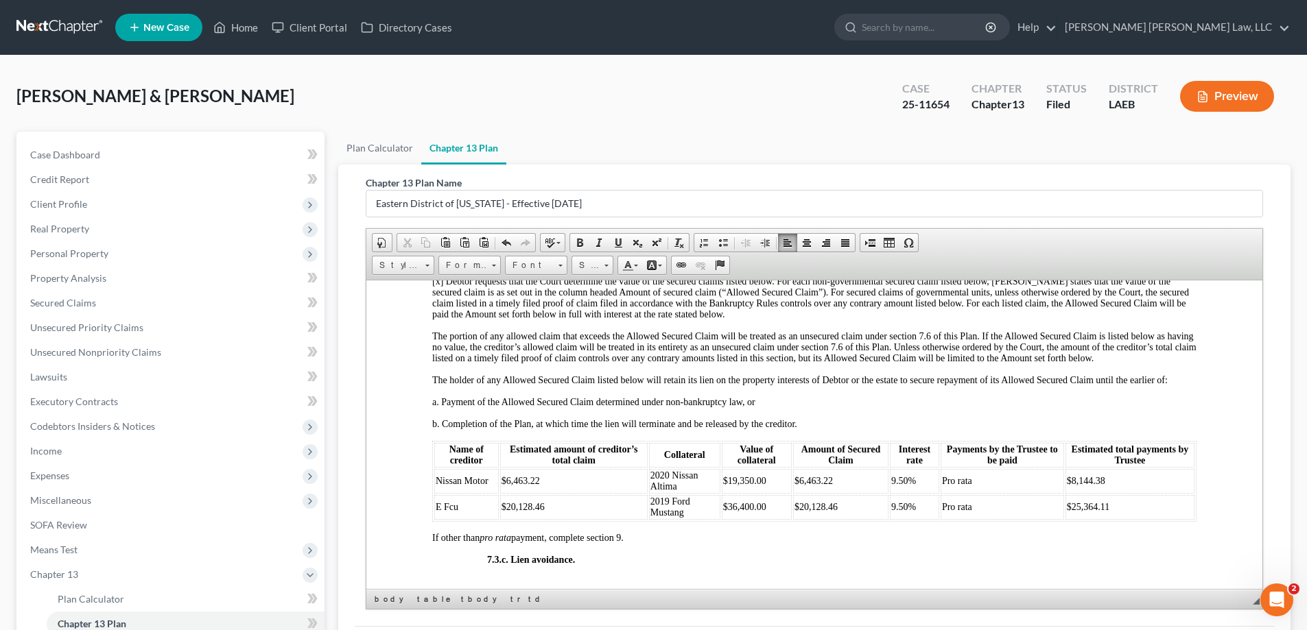
click at [861, 519] on td "$20,128.46" at bounding box center [840, 507] width 95 height 25
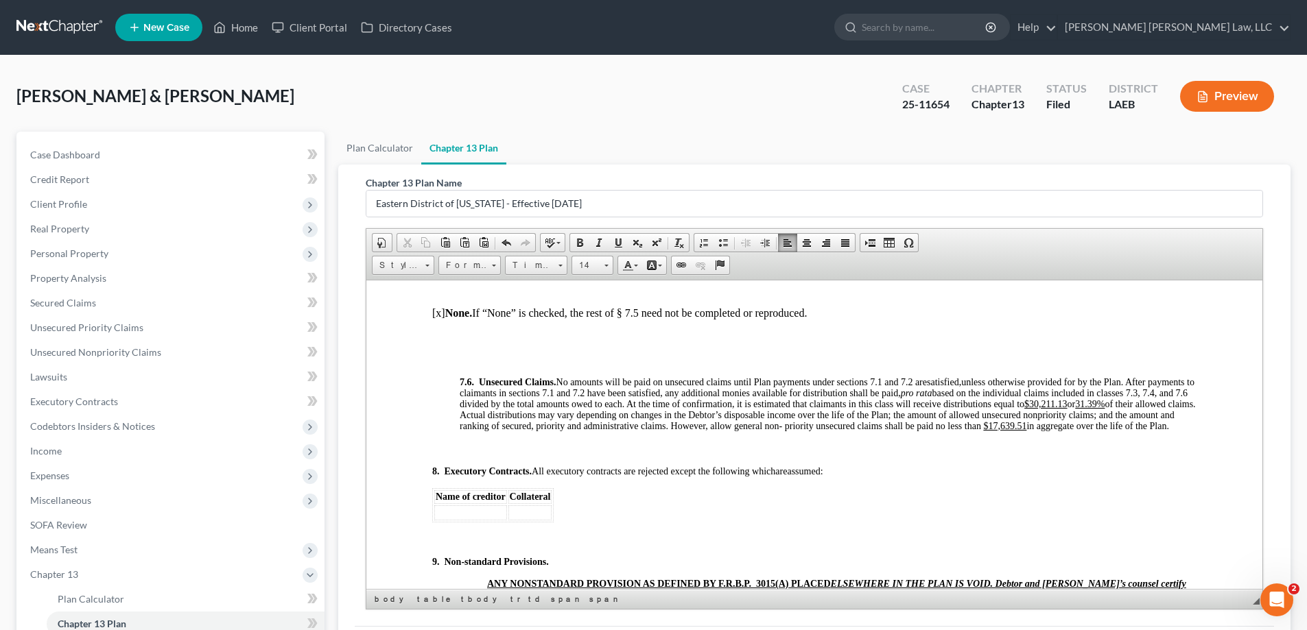
scroll to position [4734, 0]
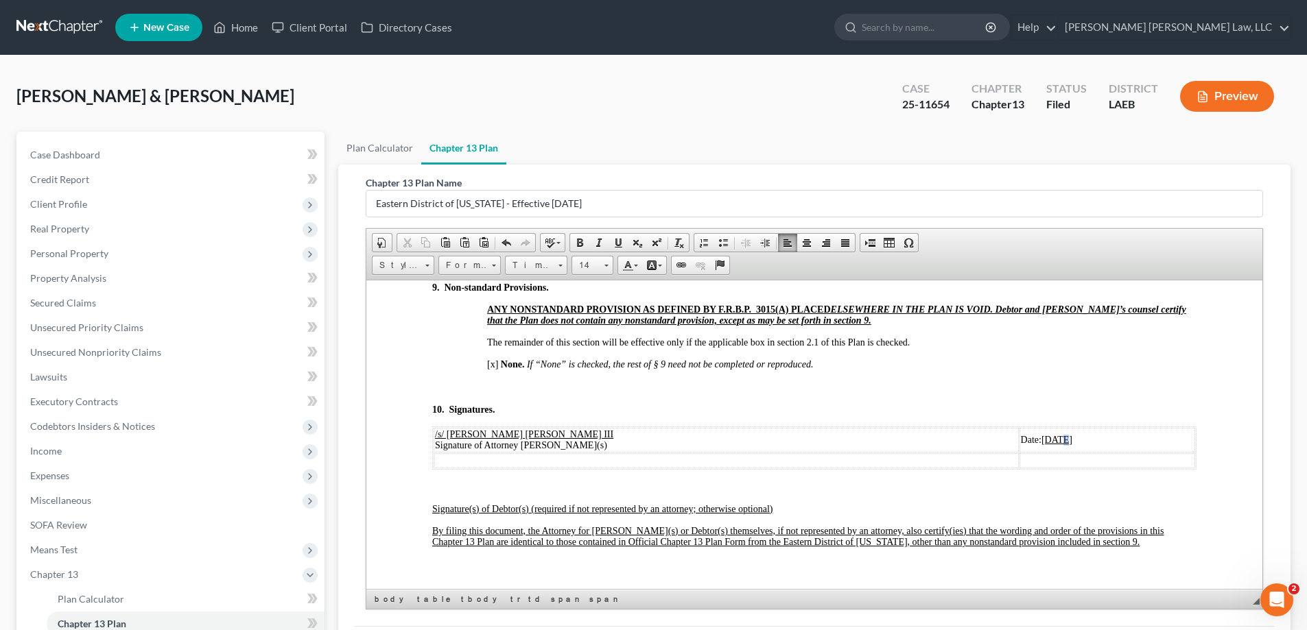
click at [1041, 445] on u "[DATE]" at bounding box center [1056, 439] width 31 height 10
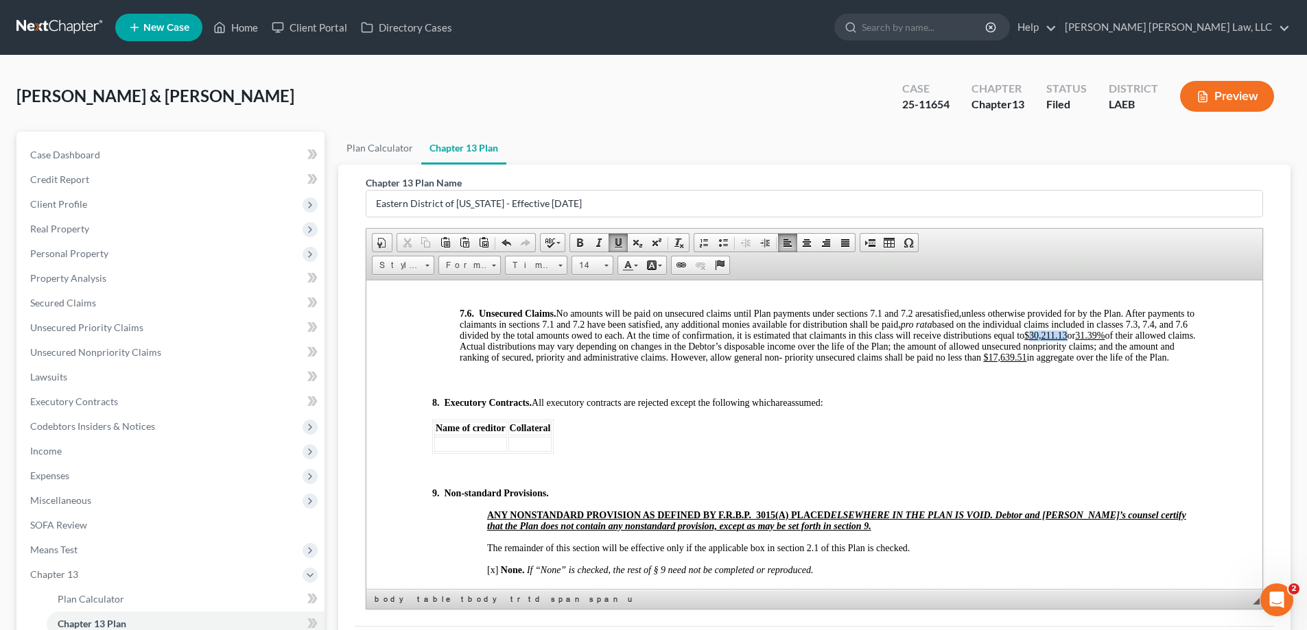
drag, startPoint x: 1096, startPoint y: 367, endPoint x: 1126, endPoint y: 366, distance: 30.9
click at [1067, 340] on u "$30,211.13" at bounding box center [1045, 335] width 43 height 10
drag, startPoint x: 460, startPoint y: 380, endPoint x: 480, endPoint y: 381, distance: 19.9
click at [1076, 340] on u "31.39%" at bounding box center [1091, 335] width 30 height 10
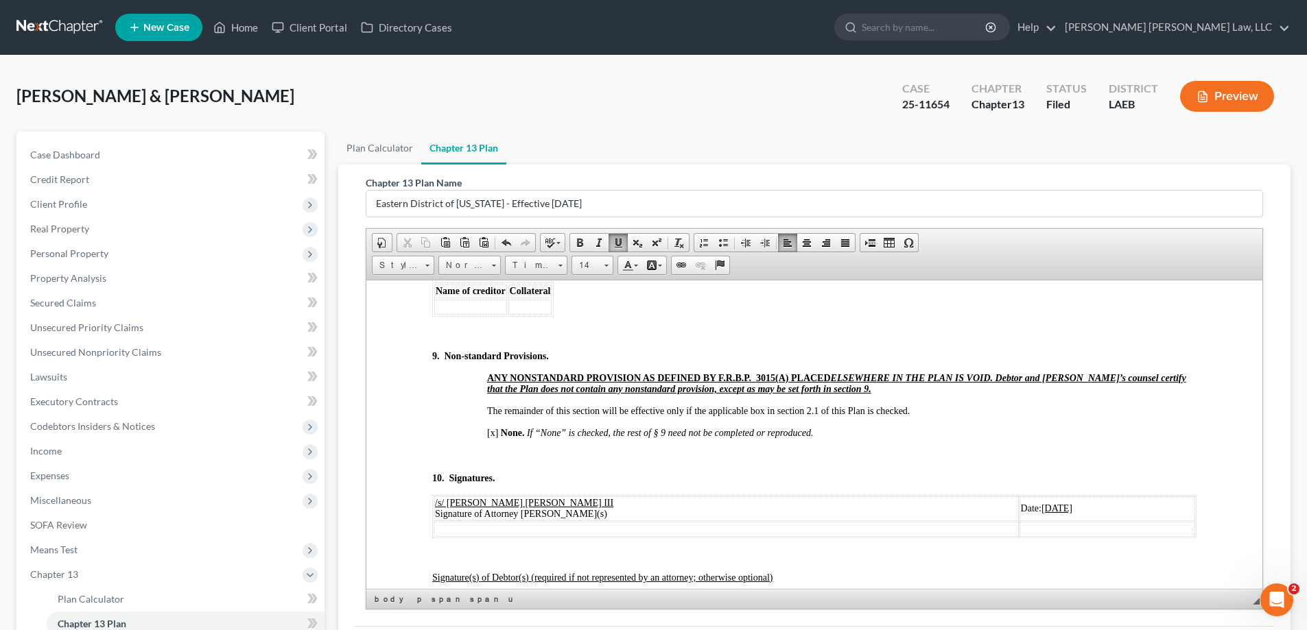
scroll to position [137, 0]
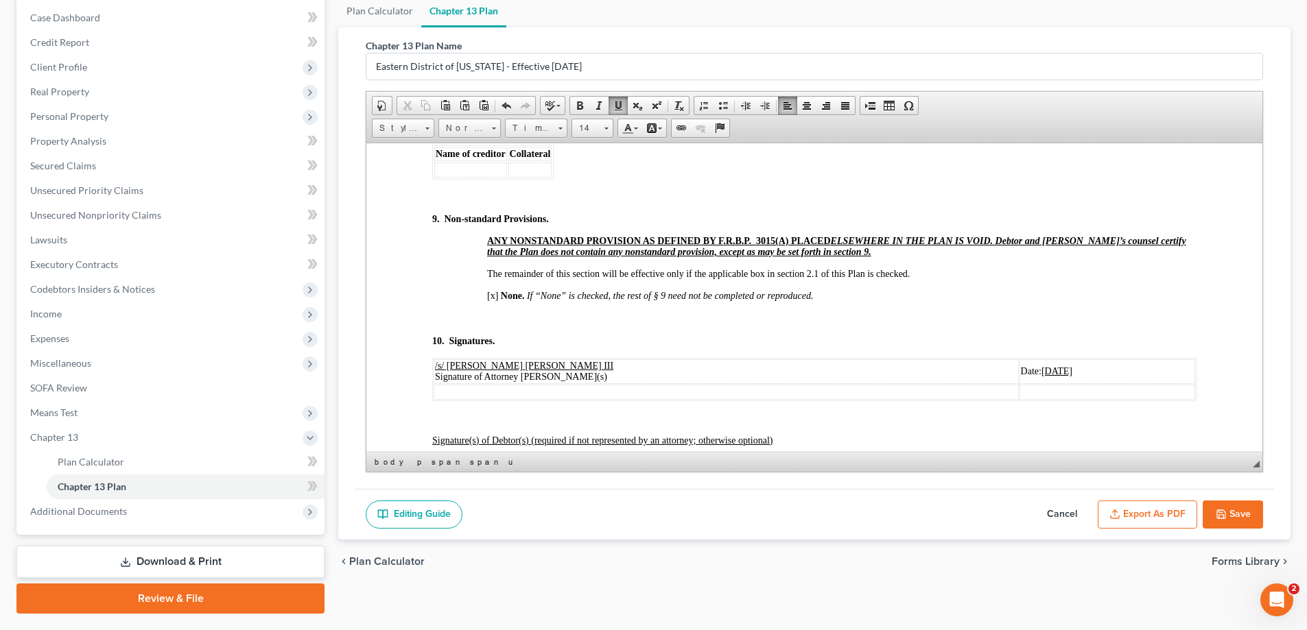
click at [1247, 501] on button "Save" at bounding box center [1233, 515] width 60 height 29
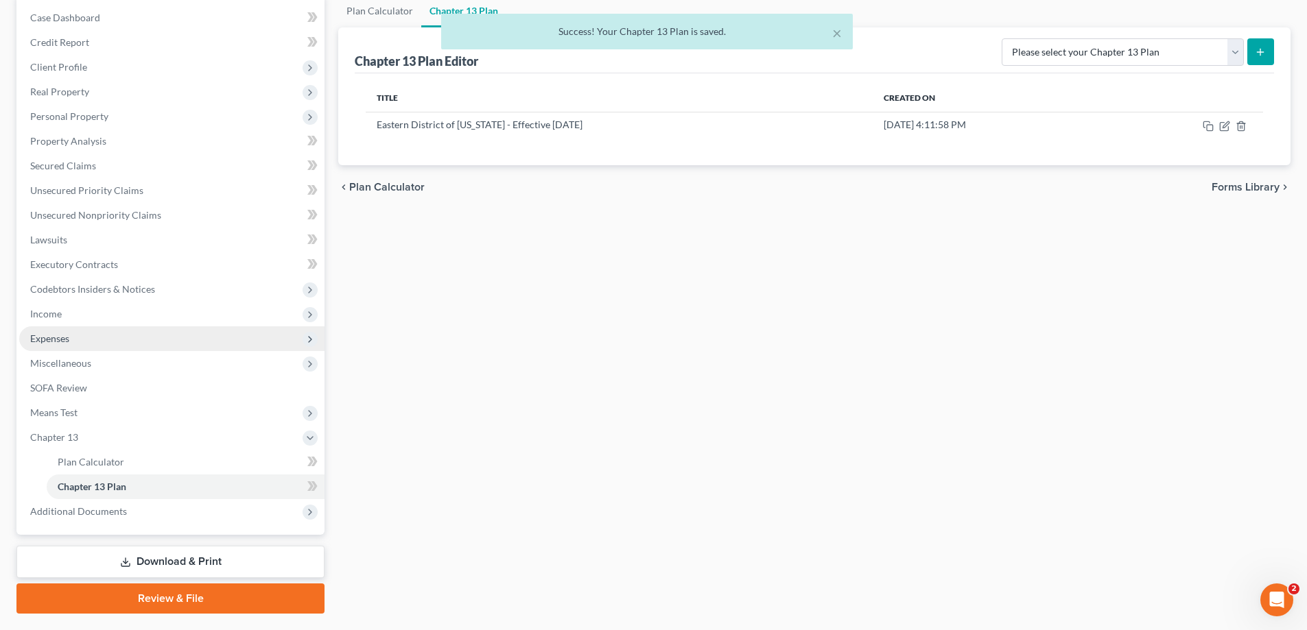
click at [71, 335] on span "Expenses" at bounding box center [171, 339] width 305 height 25
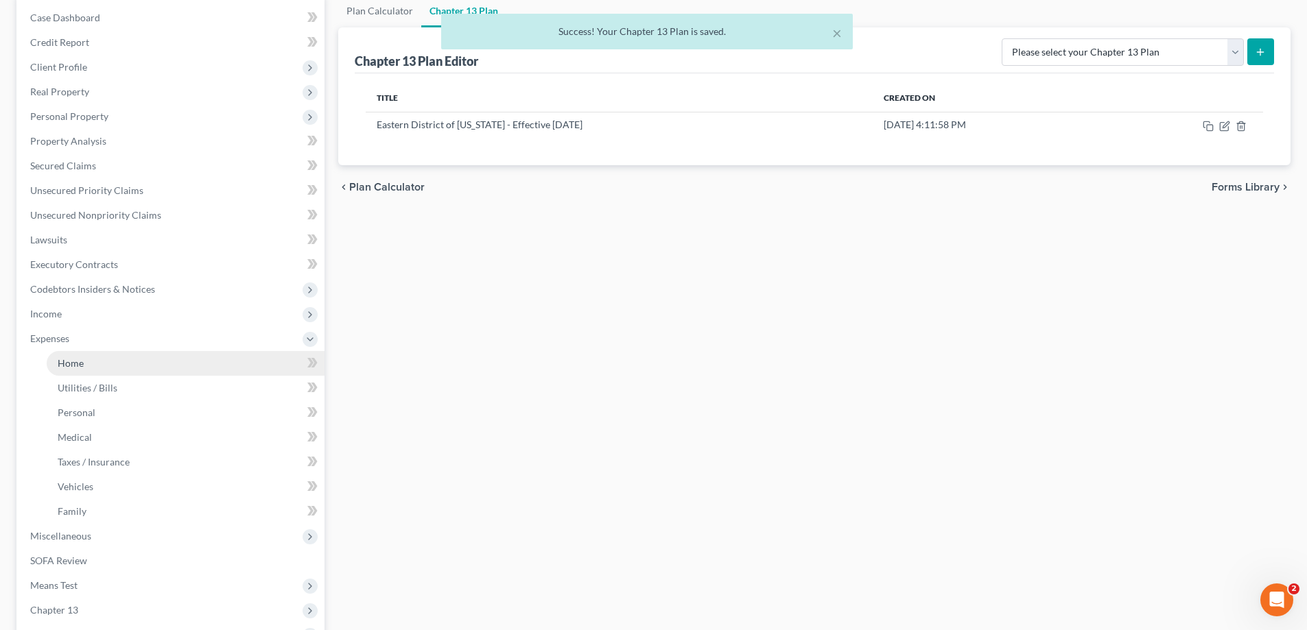
click at [86, 355] on link "Home" at bounding box center [186, 363] width 278 height 25
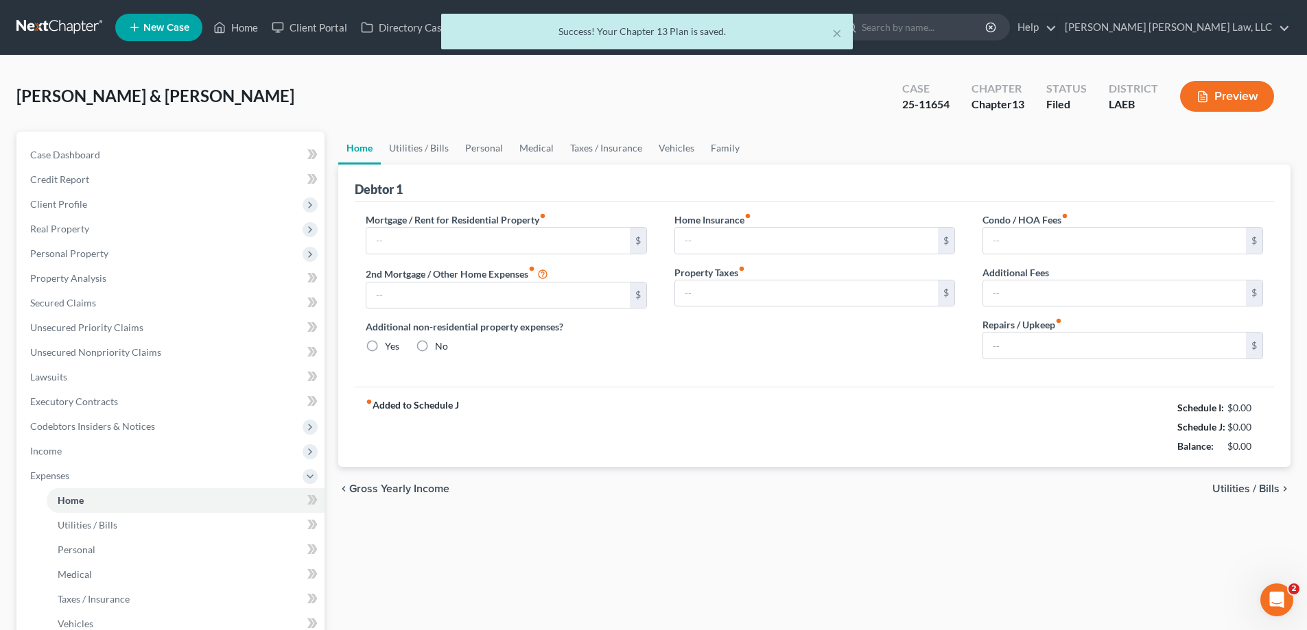
type input "1,079.55"
type input "0.00"
radio input "true"
type input "0.00"
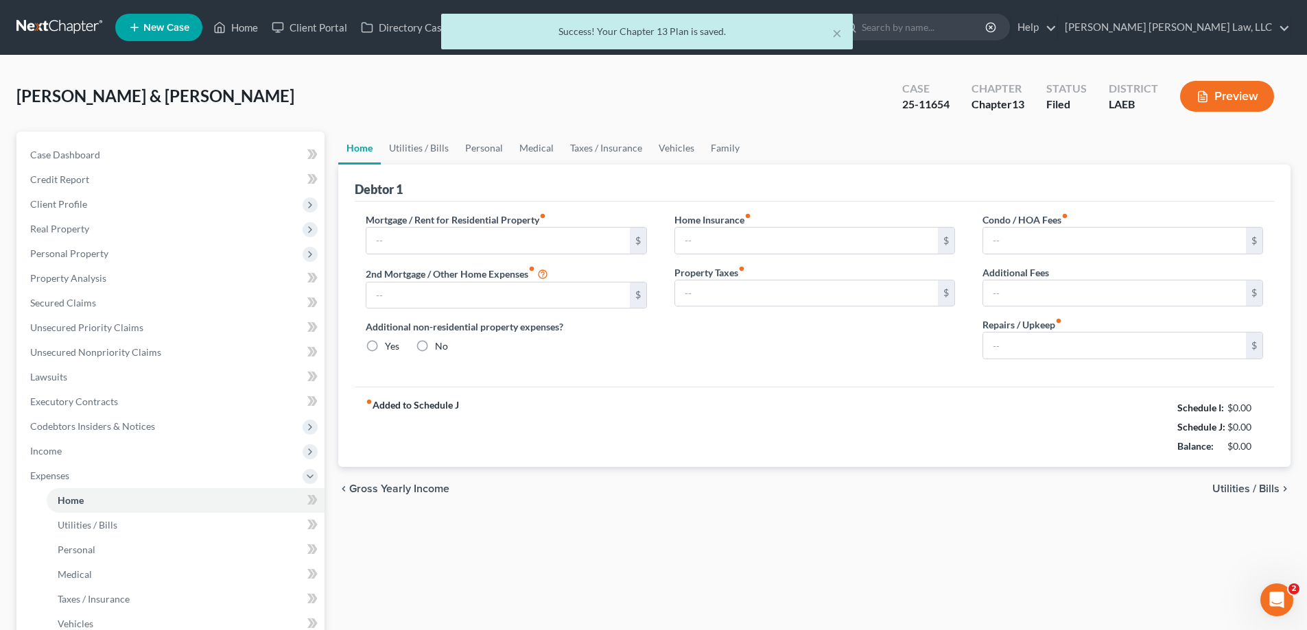
type input "0.00"
type input "100.00"
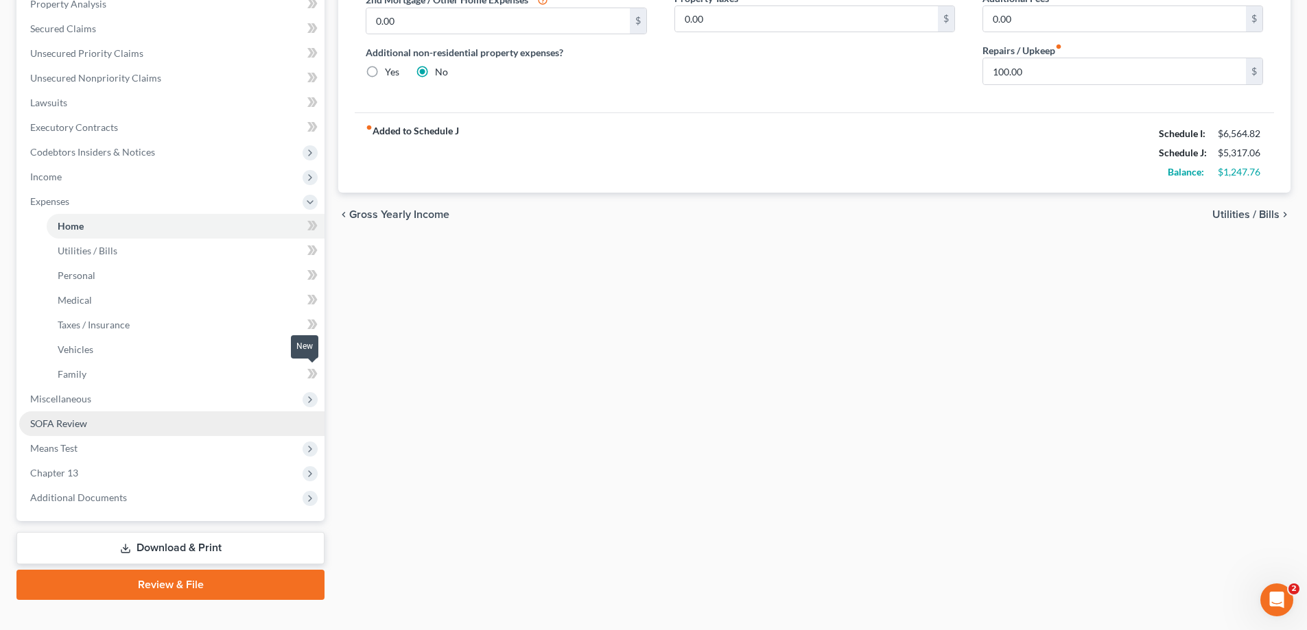
scroll to position [296, 0]
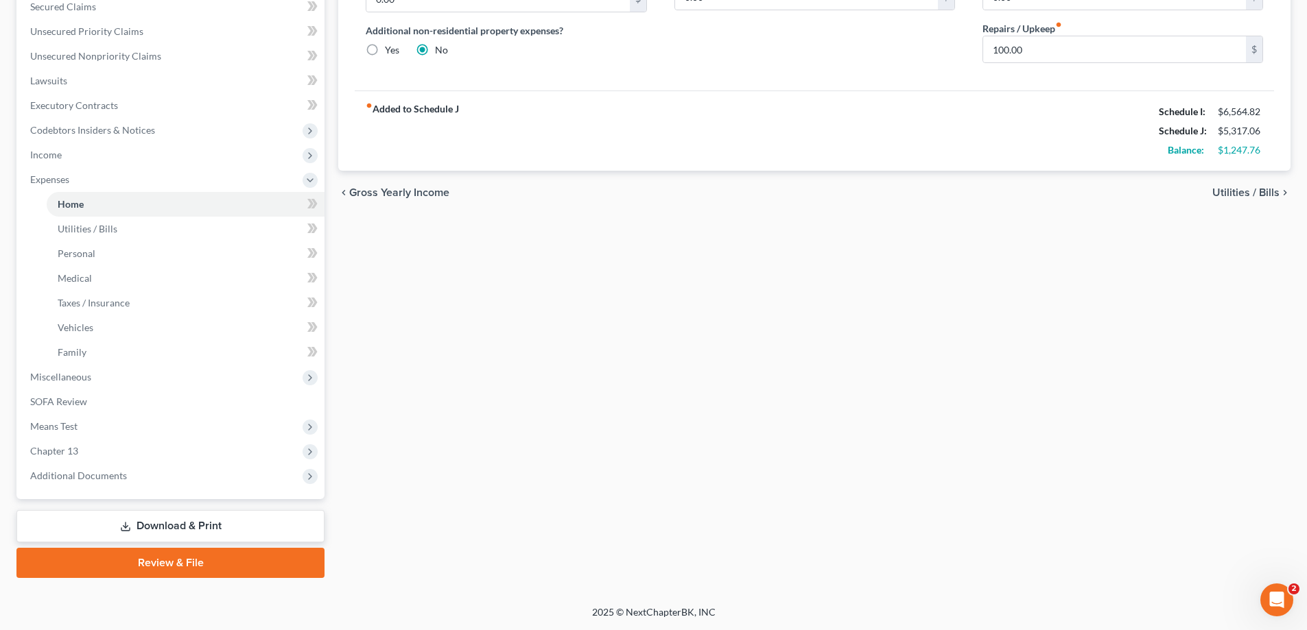
click at [187, 519] on link "Download & Print" at bounding box center [170, 526] width 308 height 32
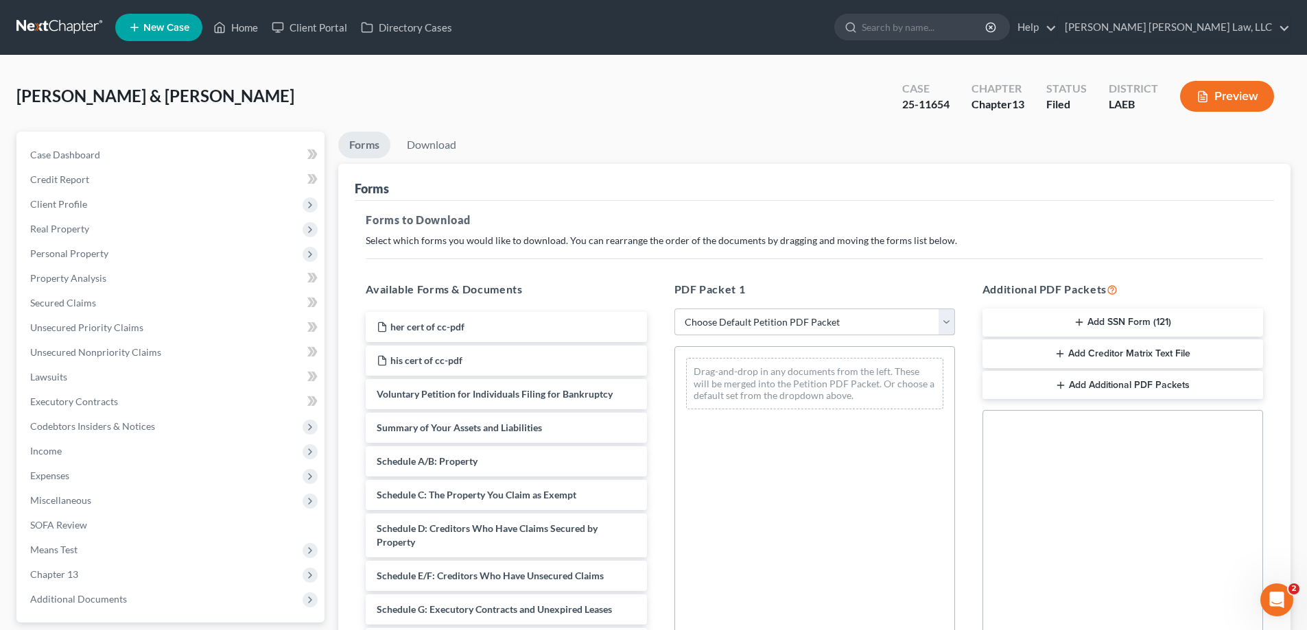
click at [814, 327] on select "Choose Default Petition PDF Packet Complete Bankruptcy Petition (all forms and …" at bounding box center [814, 322] width 281 height 27
select select "2"
click at [674, 309] on select "Choose Default Petition PDF Packet Complete Bankruptcy Petition (all forms and …" at bounding box center [814, 322] width 281 height 27
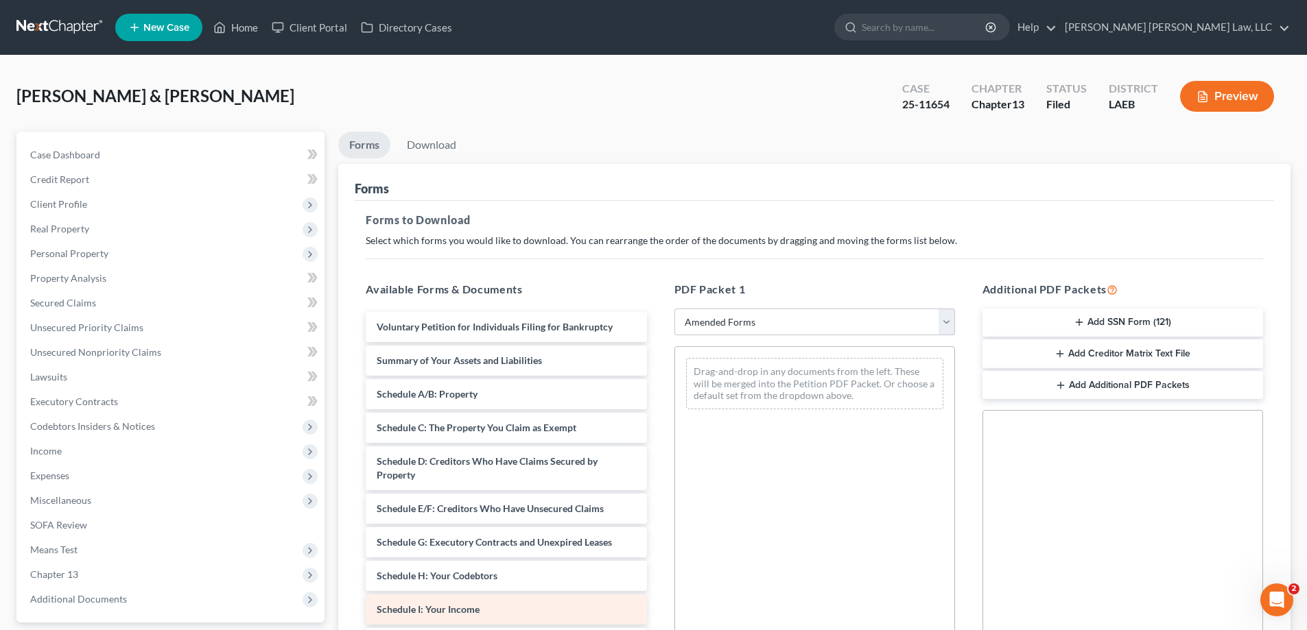
scroll to position [137, 0]
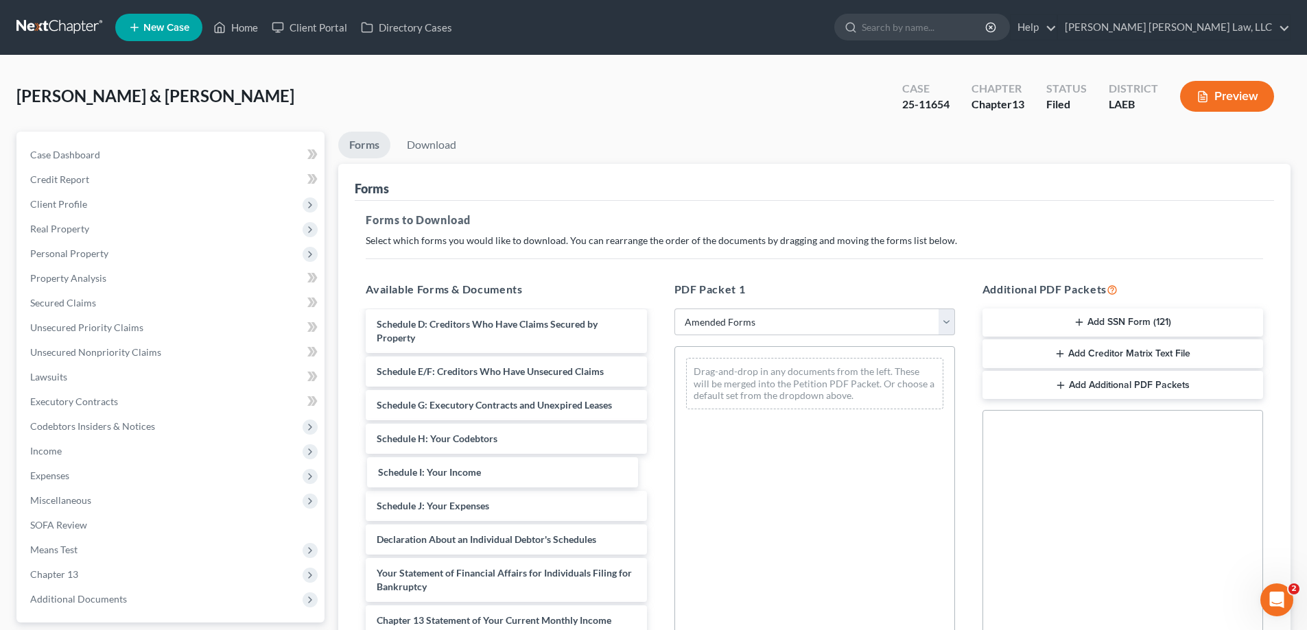
drag, startPoint x: 439, startPoint y: 466, endPoint x: 674, endPoint y: 447, distance: 236.1
click at [657, 382] on div "Schedule I: Your Income Voluntary Petition for Individuals Filing for Bankruptc…" at bounding box center [506, 496] width 303 height 643
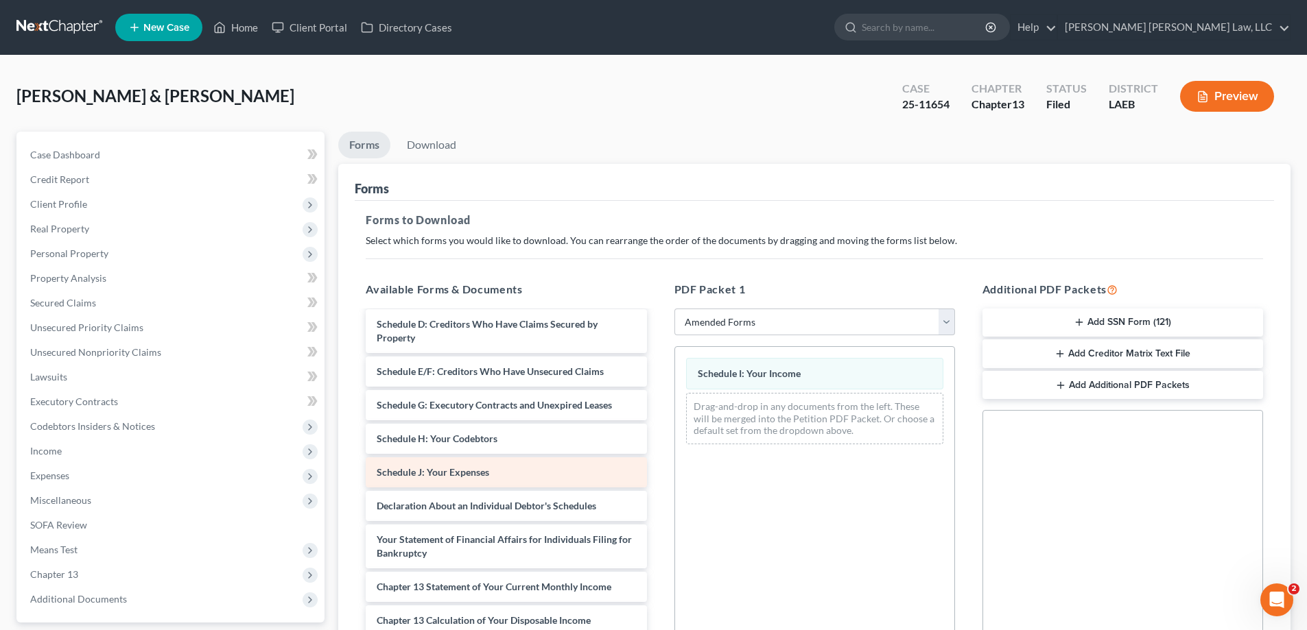
click at [657, 472] on div "Voluntary Petition for Individuals Filing for Bankruptcy Summary of Your Assets…" at bounding box center [506, 479] width 303 height 609
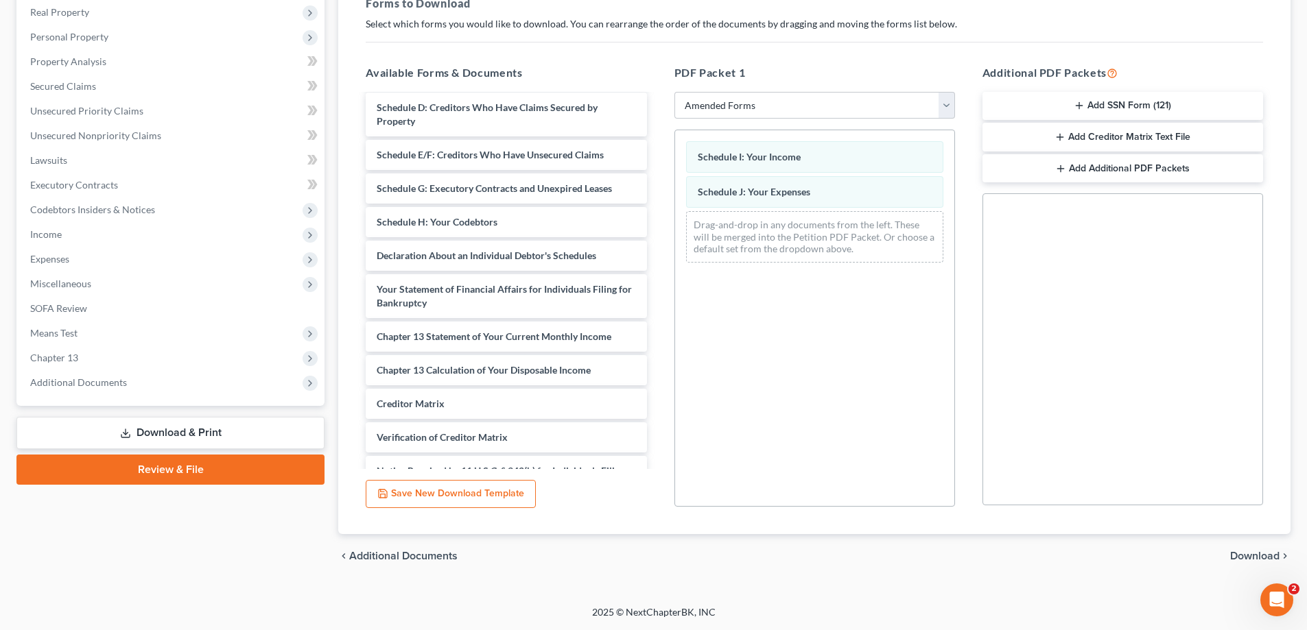
click at [1240, 559] on span "Download" at bounding box center [1254, 556] width 49 height 11
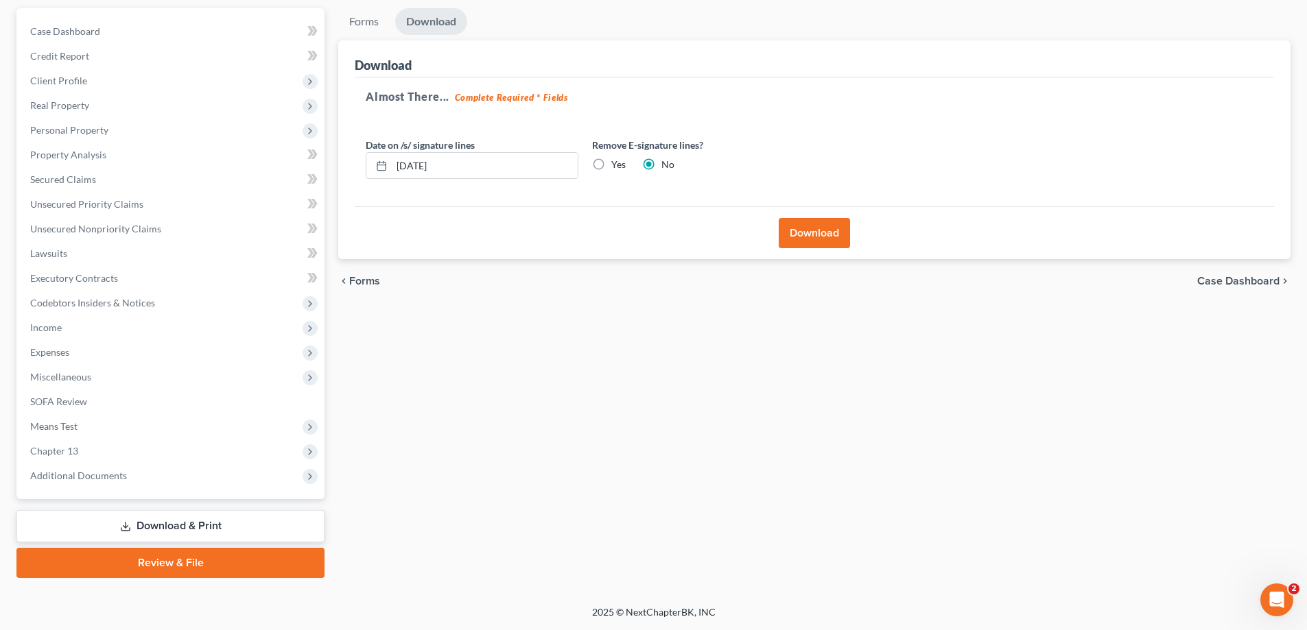
scroll to position [123, 0]
click at [830, 236] on button "Download" at bounding box center [814, 233] width 71 height 30
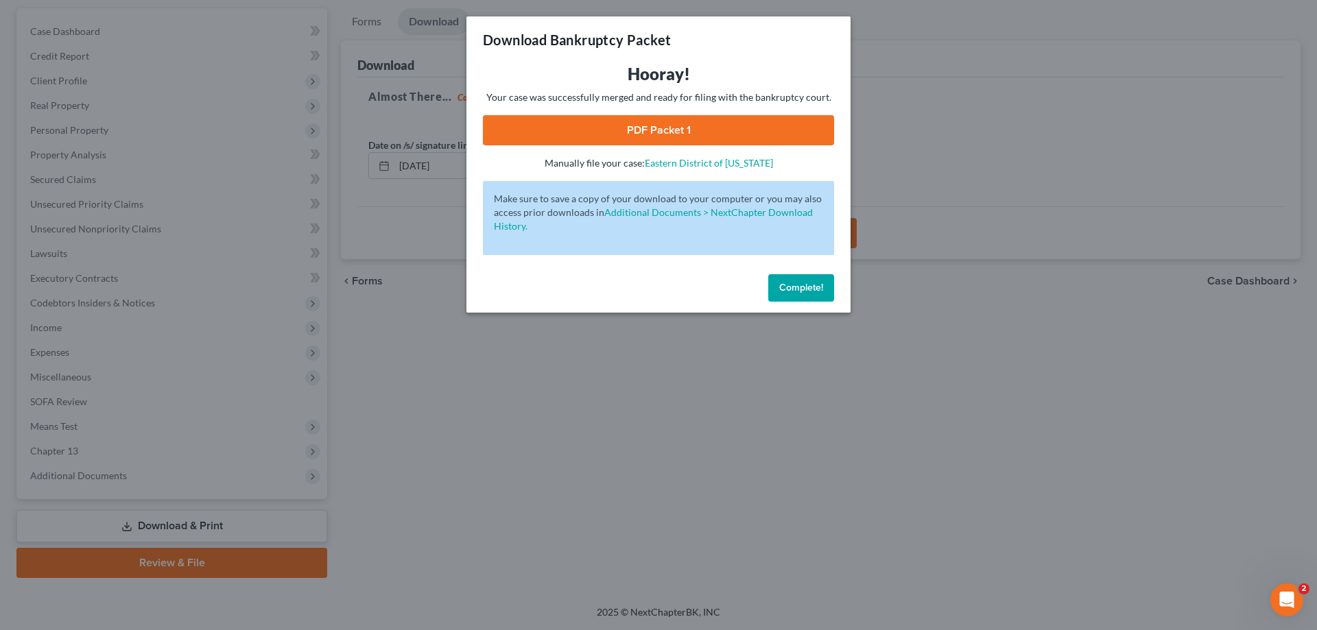
click at [738, 140] on link "PDF Packet 1" at bounding box center [658, 130] width 351 height 30
click at [792, 281] on button "Complete!" at bounding box center [801, 287] width 66 height 27
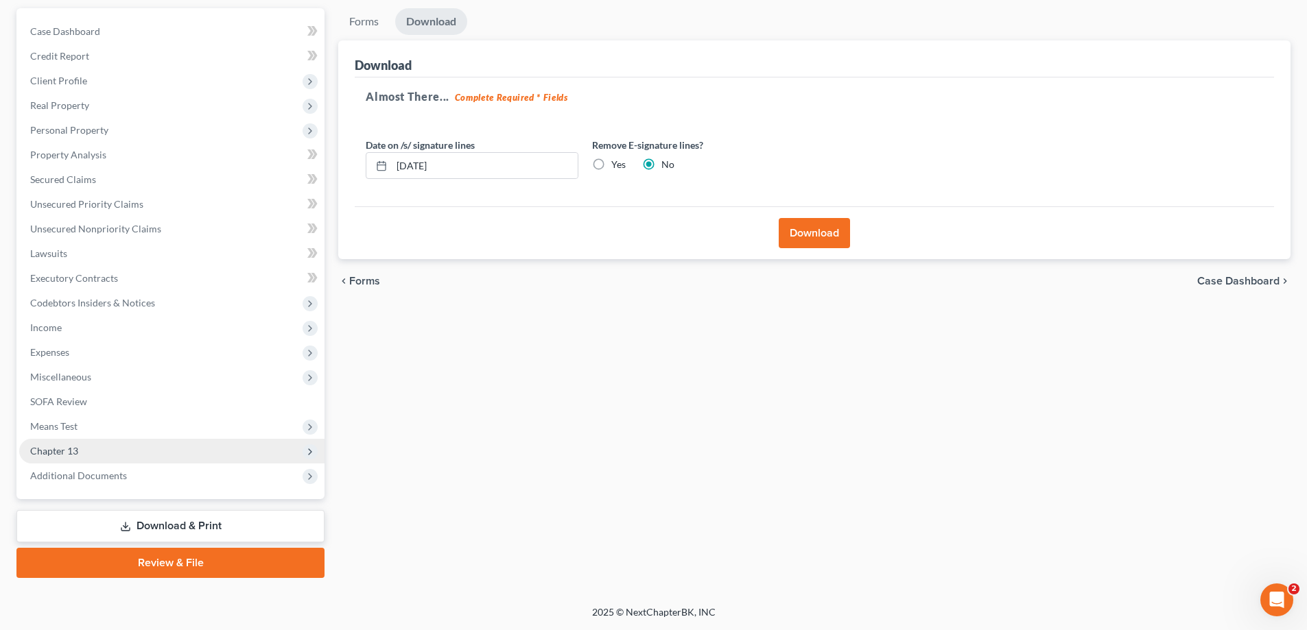
click at [75, 455] on span "Chapter 13" at bounding box center [54, 451] width 48 height 12
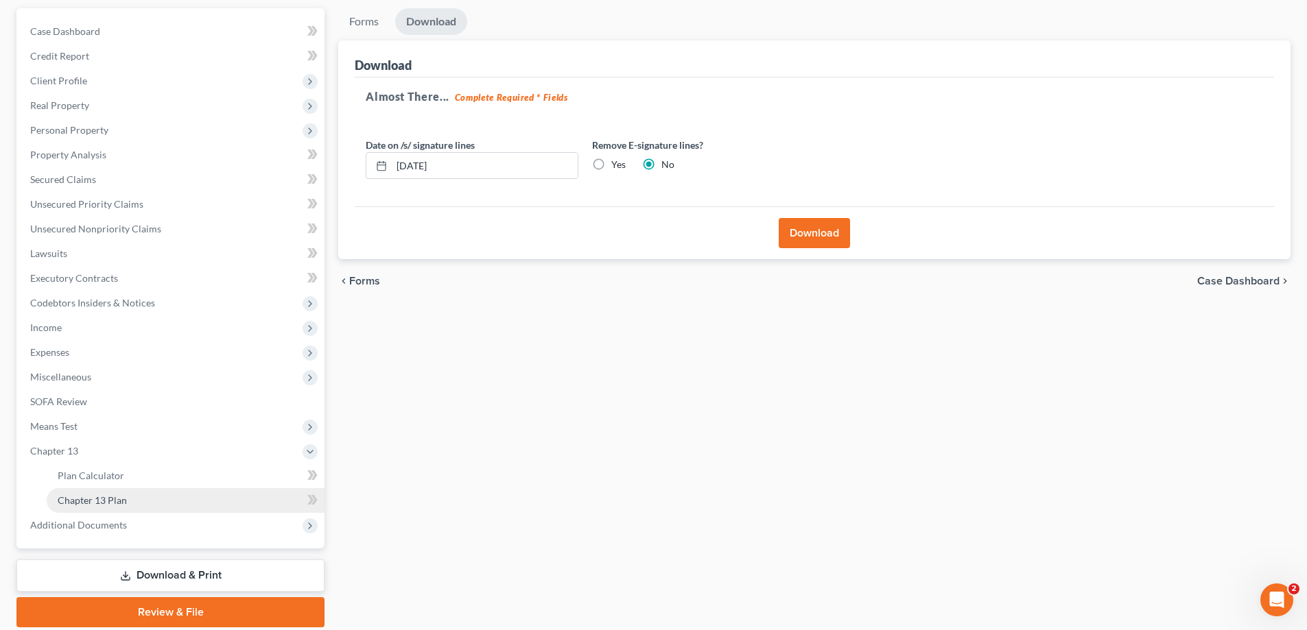
click at [122, 503] on span "Chapter 13 Plan" at bounding box center [92, 501] width 69 height 12
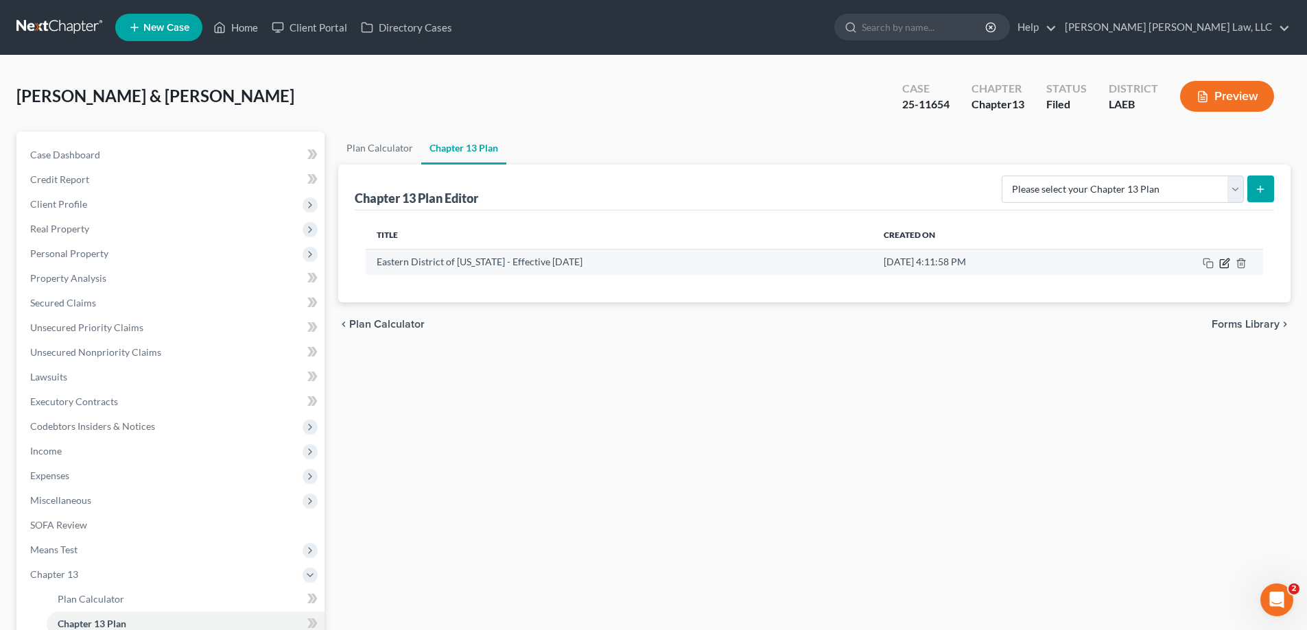
click at [1220, 263] on icon "button" at bounding box center [1224, 263] width 8 height 8
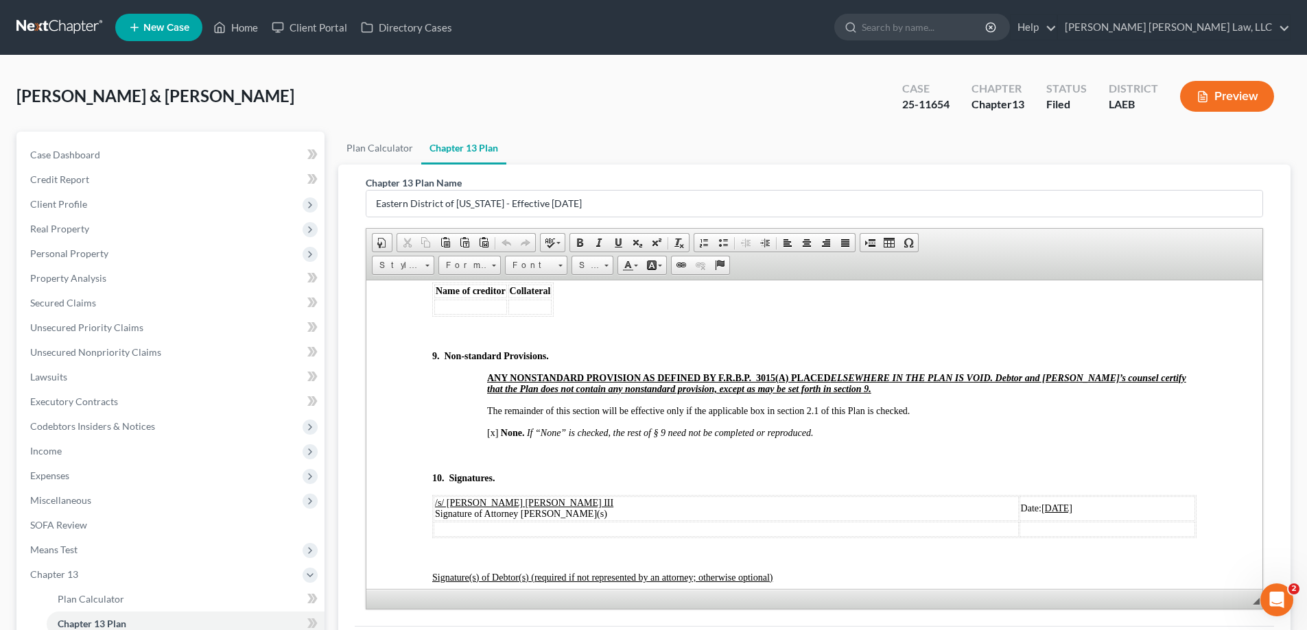
scroll to position [173, 0]
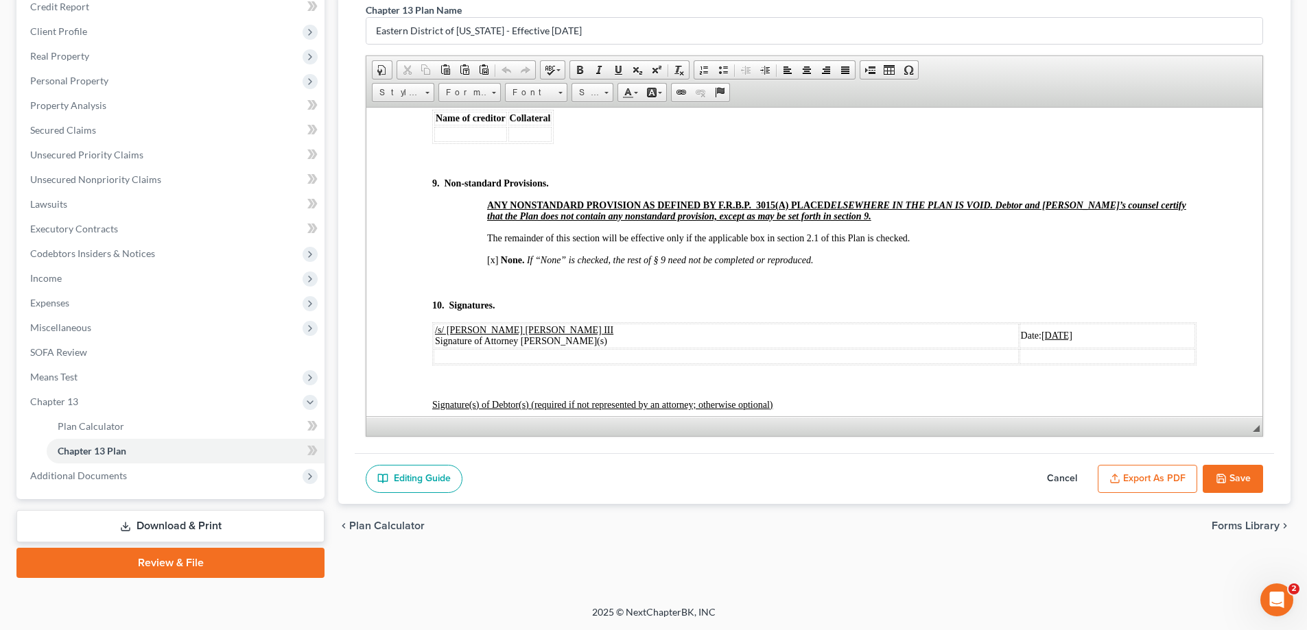
click at [1228, 478] on button "Save" at bounding box center [1233, 479] width 60 height 29
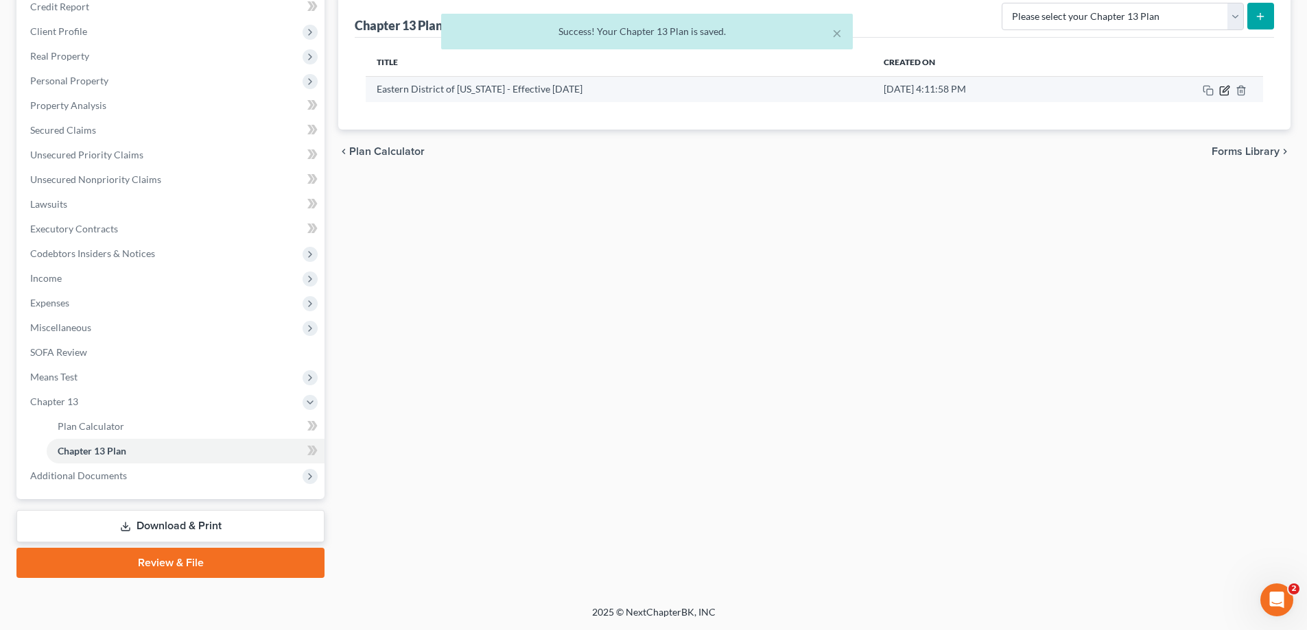
click at [1227, 88] on icon "button" at bounding box center [1224, 90] width 11 height 11
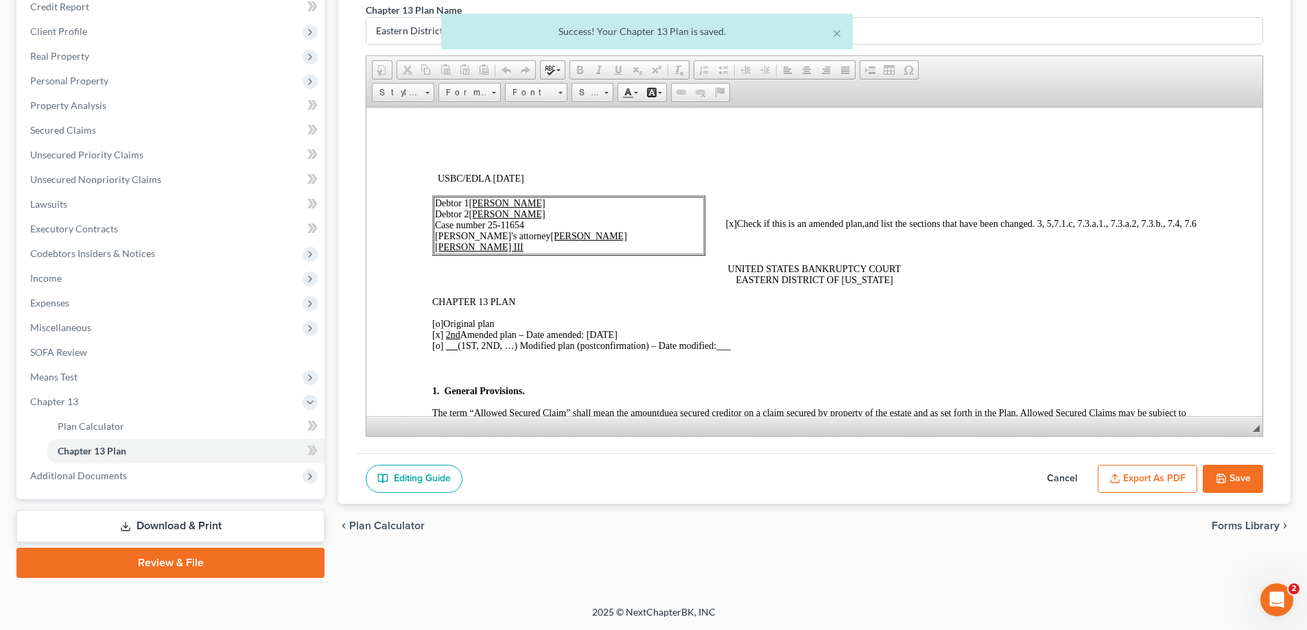
scroll to position [0, 0]
click at [1150, 470] on button "Export as PDF" at bounding box center [1147, 479] width 99 height 29
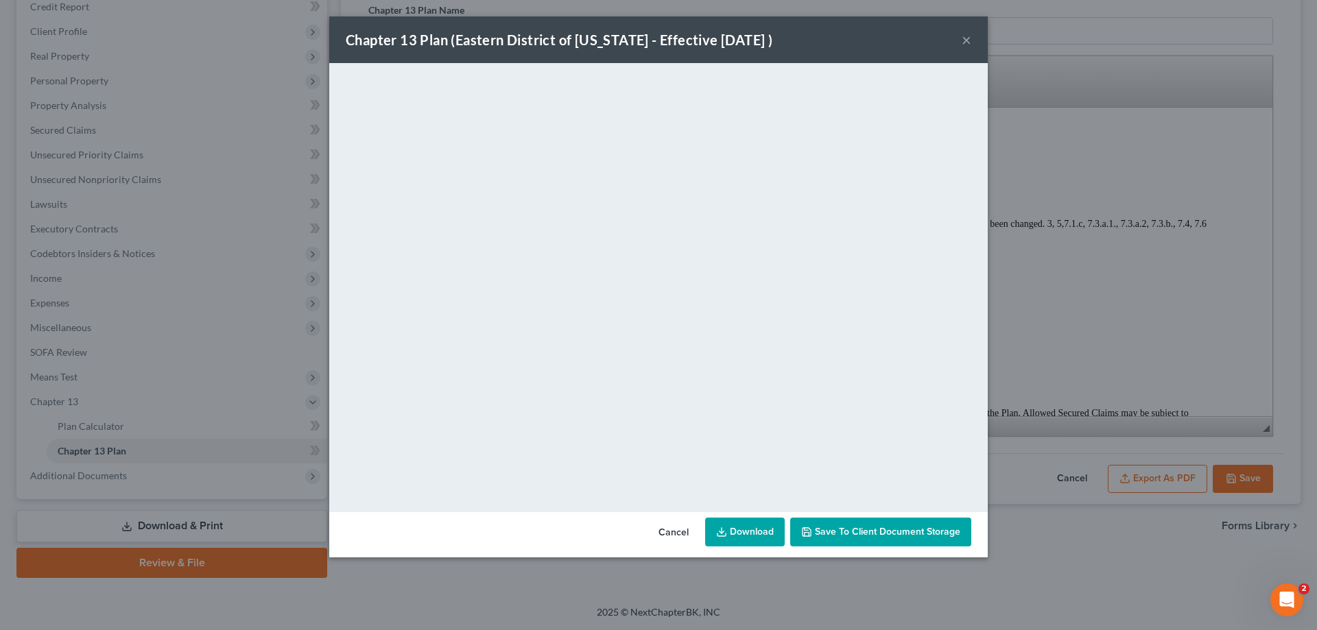
click at [969, 37] on button "×" at bounding box center [967, 40] width 10 height 16
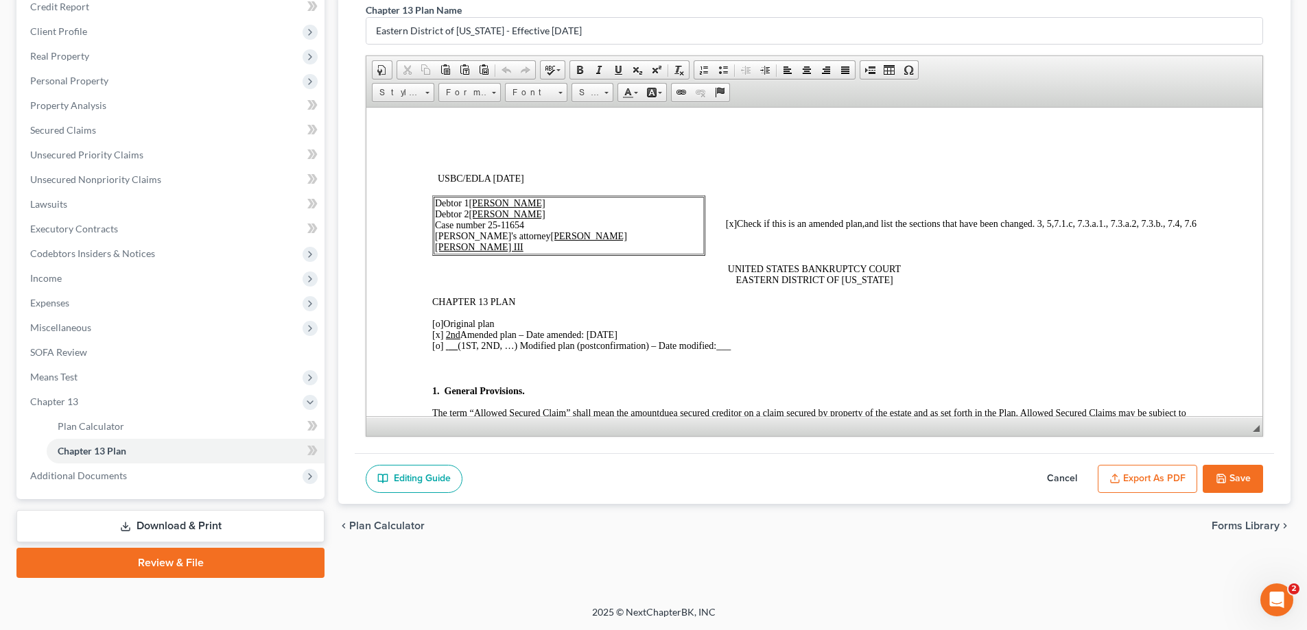
click at [1218, 466] on button "Save" at bounding box center [1233, 479] width 60 height 29
